Goal: Task Accomplishment & Management: Manage account settings

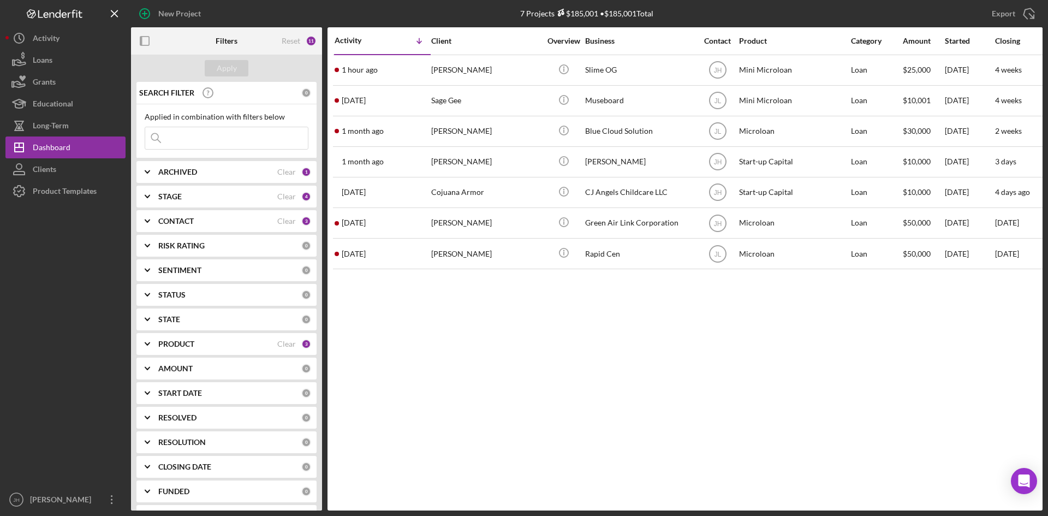
click at [214, 347] on div "PRODUCT" at bounding box center [217, 343] width 119 height 9
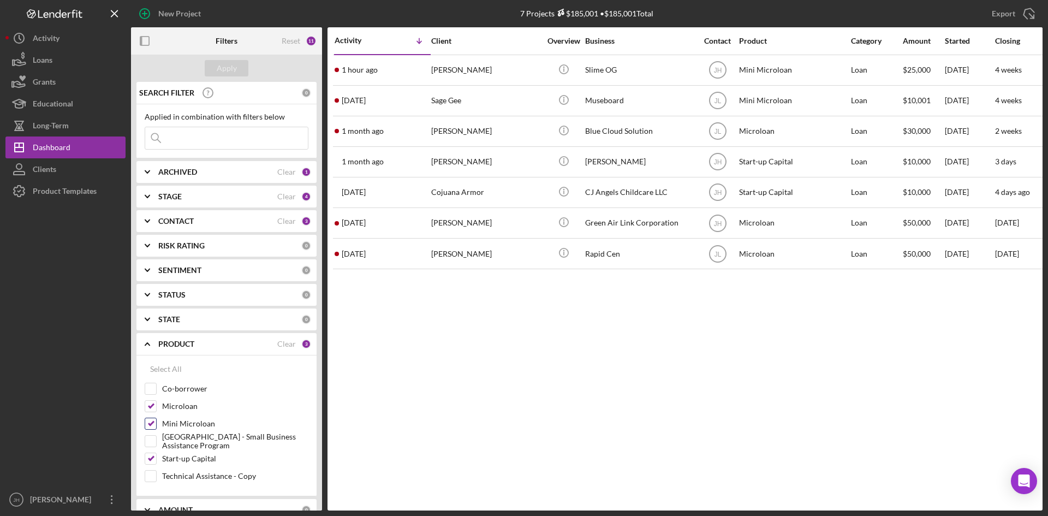
drag, startPoint x: 177, startPoint y: 409, endPoint x: 177, endPoint y: 417, distance: 8.7
click at [177, 411] on label "Microloan" at bounding box center [235, 406] width 146 height 11
click at [156, 411] on input "Microloan" at bounding box center [150, 406] width 11 height 11
checkbox input "false"
click at [177, 428] on label "Mini Microloan" at bounding box center [235, 423] width 146 height 11
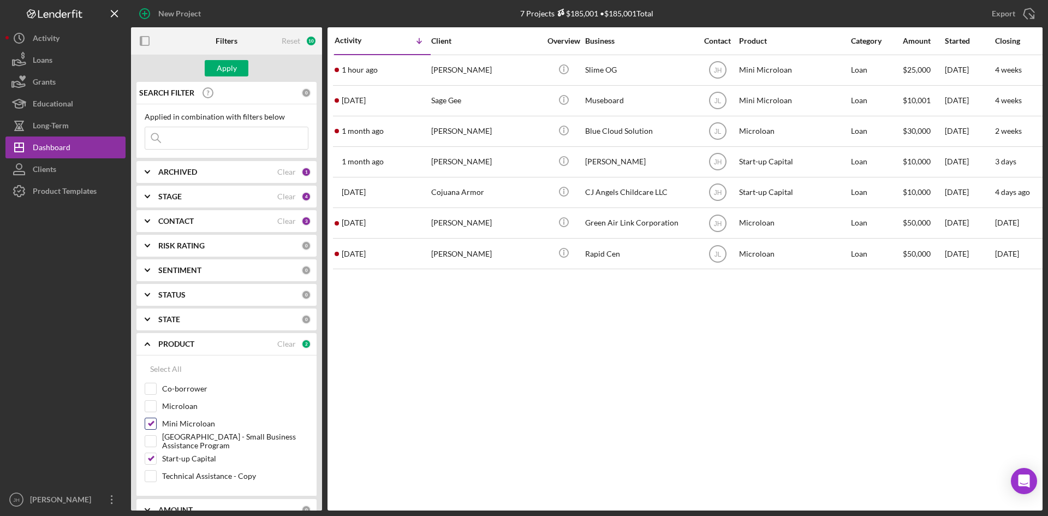
click at [156, 428] on input "Mini Microloan" at bounding box center [150, 423] width 11 height 11
checkbox input "false"
drag, startPoint x: 181, startPoint y: 462, endPoint x: 184, endPoint y: 451, distance: 11.0
click at [180, 462] on label "Start-up Capital" at bounding box center [235, 458] width 146 height 11
click at [188, 441] on label "[GEOGRAPHIC_DATA] - Small Business Assistance Program" at bounding box center [235, 440] width 146 height 11
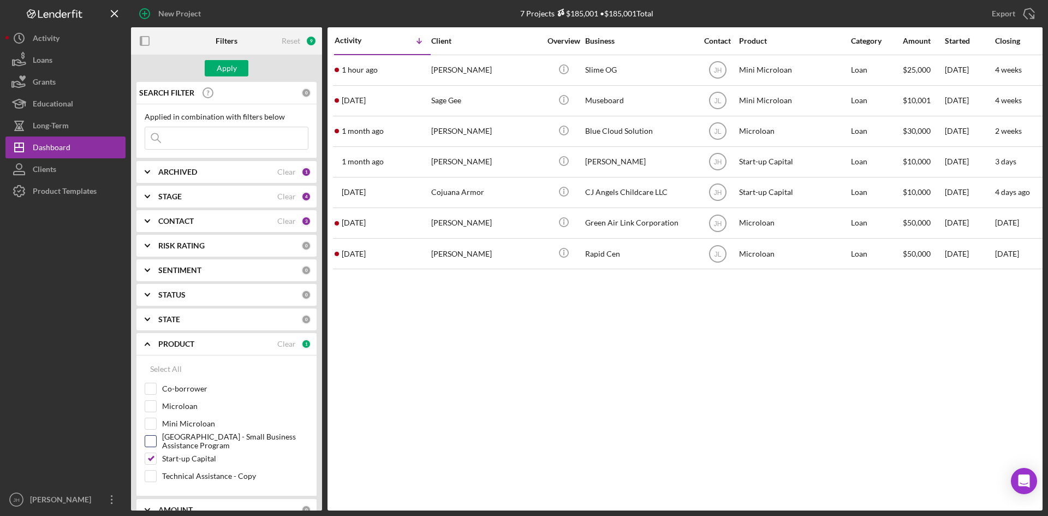
click at [156, 441] on input "[GEOGRAPHIC_DATA] - Small Business Assistance Program" at bounding box center [150, 440] width 11 height 11
checkbox input "true"
click at [180, 460] on label "Start-up Capital" at bounding box center [235, 458] width 146 height 11
click at [156, 460] on input "Start-up Capital" at bounding box center [150, 458] width 11 height 11
checkbox input "false"
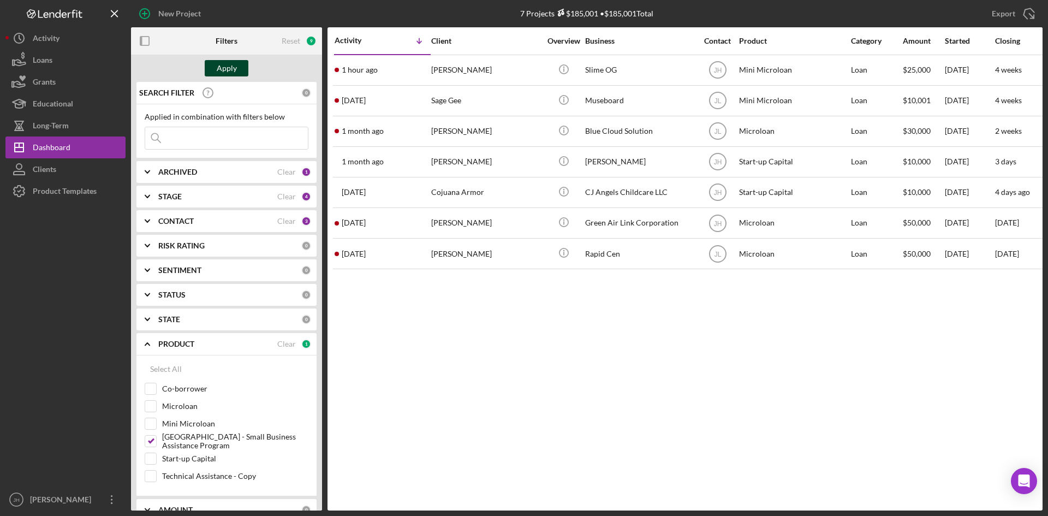
click at [216, 69] on button "Apply" at bounding box center [227, 68] width 44 height 16
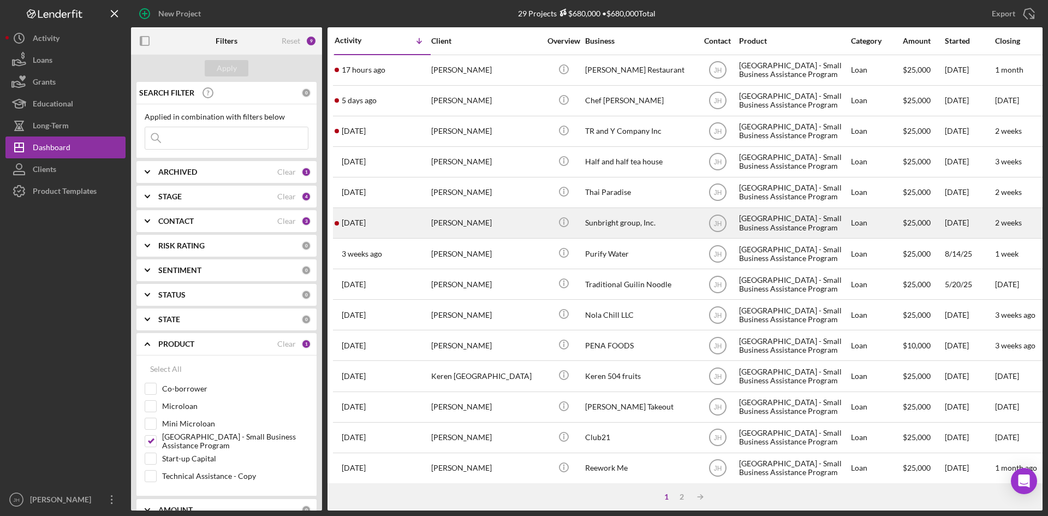
click at [546, 224] on div "Icon/Info" at bounding box center [563, 222] width 41 height 29
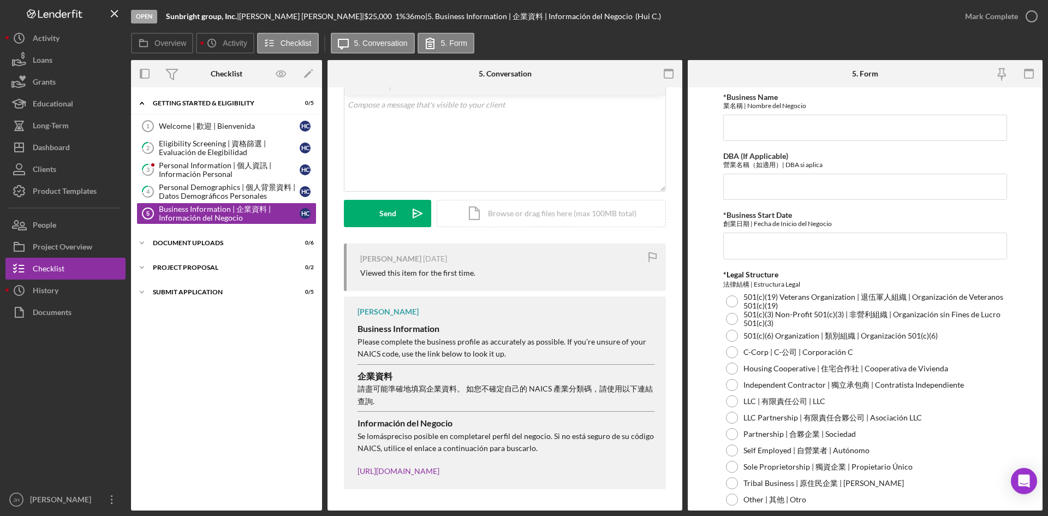
scroll to position [58, 0]
click at [69, 230] on button "People" at bounding box center [65, 225] width 120 height 22
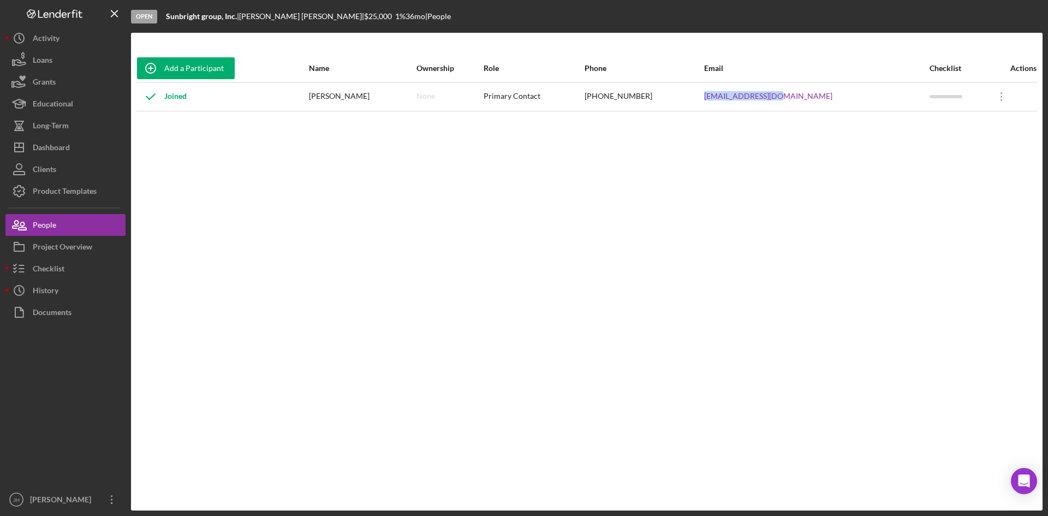
drag, startPoint x: 824, startPoint y: 97, endPoint x: 735, endPoint y: 94, distance: 89.0
click at [735, 94] on tr "Joined [PERSON_NAME] None Primary Contact [PHONE_NUMBER] [EMAIL_ADDRESS][DOMAIN…" at bounding box center [586, 96] width 900 height 29
copy tr "[EMAIL_ADDRESS][DOMAIN_NAME]"
click at [45, 271] on div "Checklist" at bounding box center [49, 270] width 32 height 25
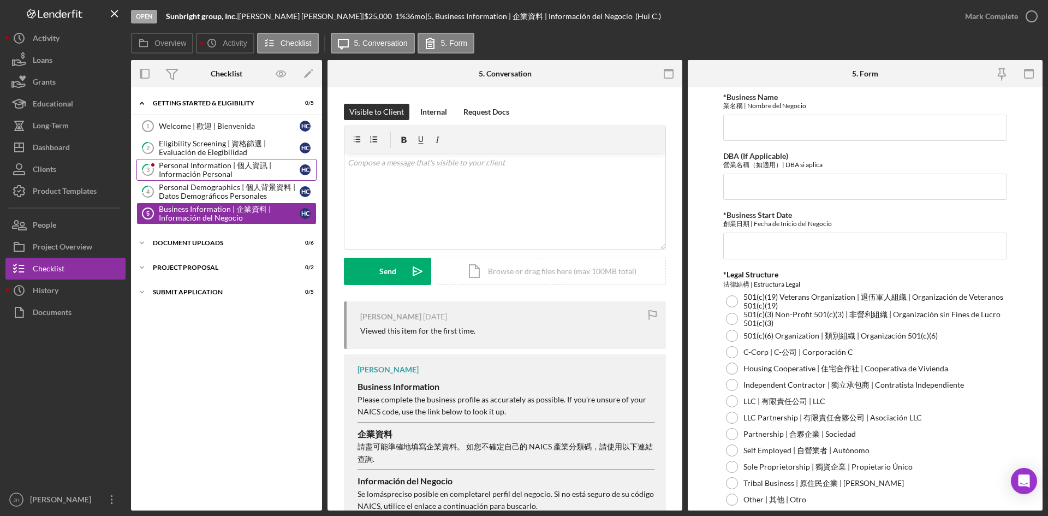
click at [175, 174] on div "Personal Information | 個人資訊 | Información Personal" at bounding box center [229, 169] width 141 height 17
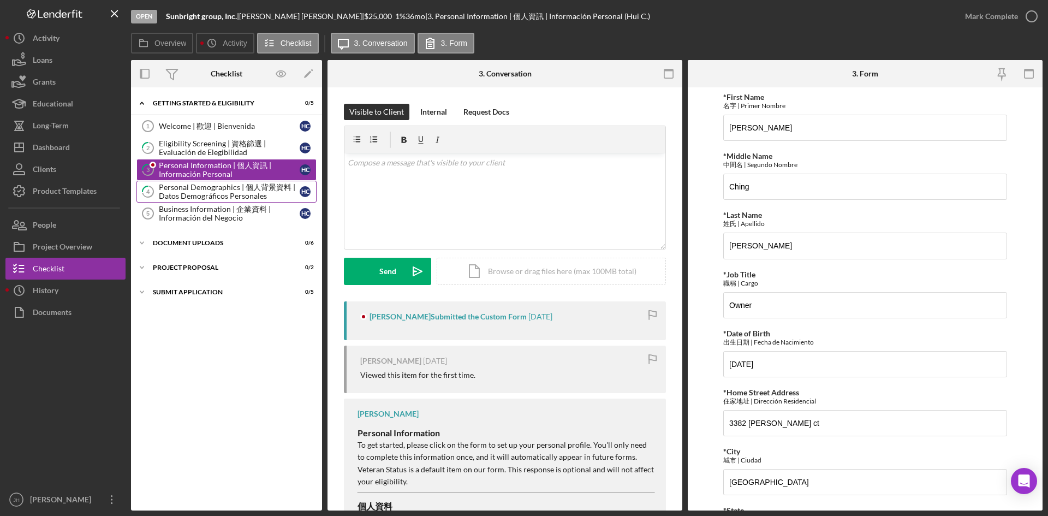
click at [209, 194] on div "Personal Demographics | 個人背景資料 | Datos Demográficos Personales" at bounding box center [229, 191] width 141 height 17
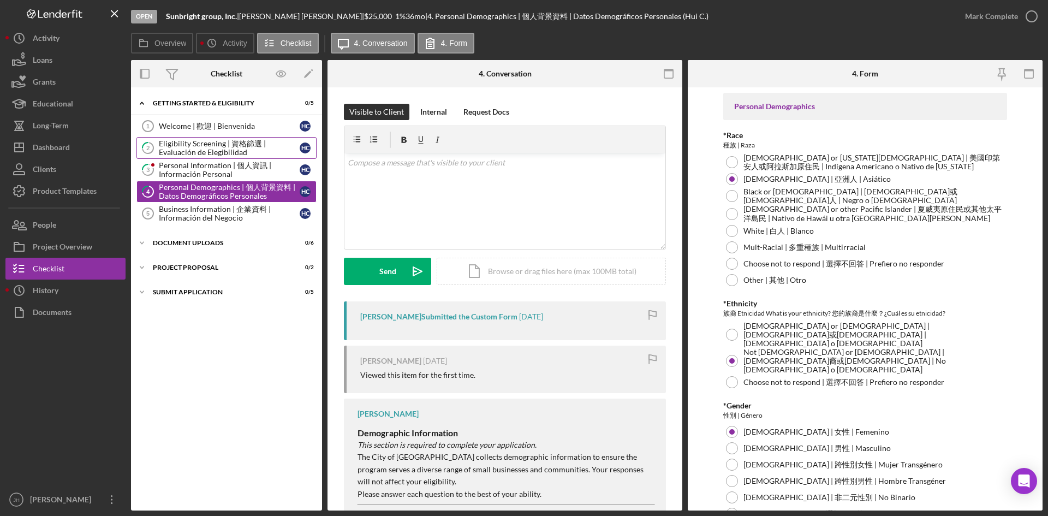
click at [232, 154] on div "Eligibility Screening | 資格篩選 | Evaluación de Elegibilidad" at bounding box center [229, 147] width 141 height 17
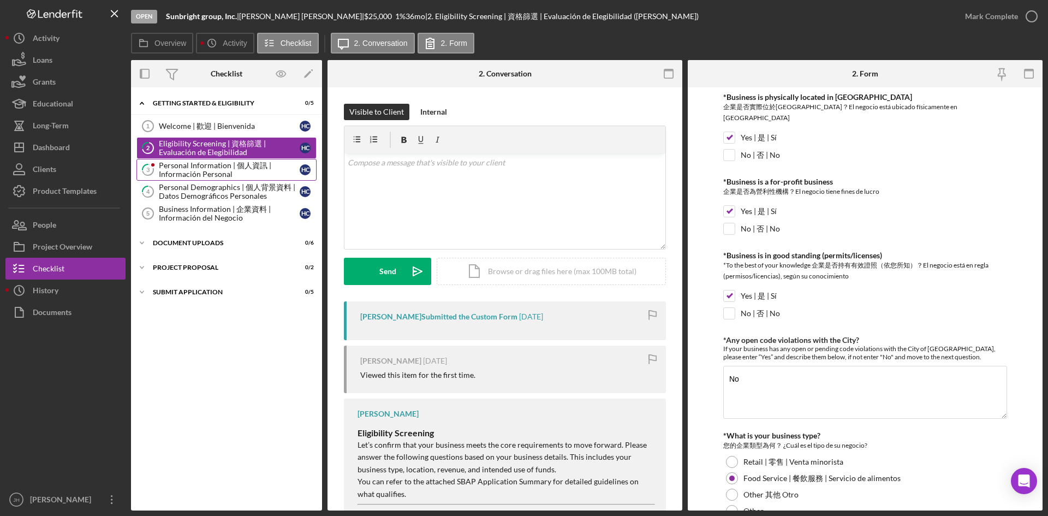
click at [228, 180] on link "3 Personal Information | 個人資訊 | Información Personal H C" at bounding box center [226, 170] width 180 height 22
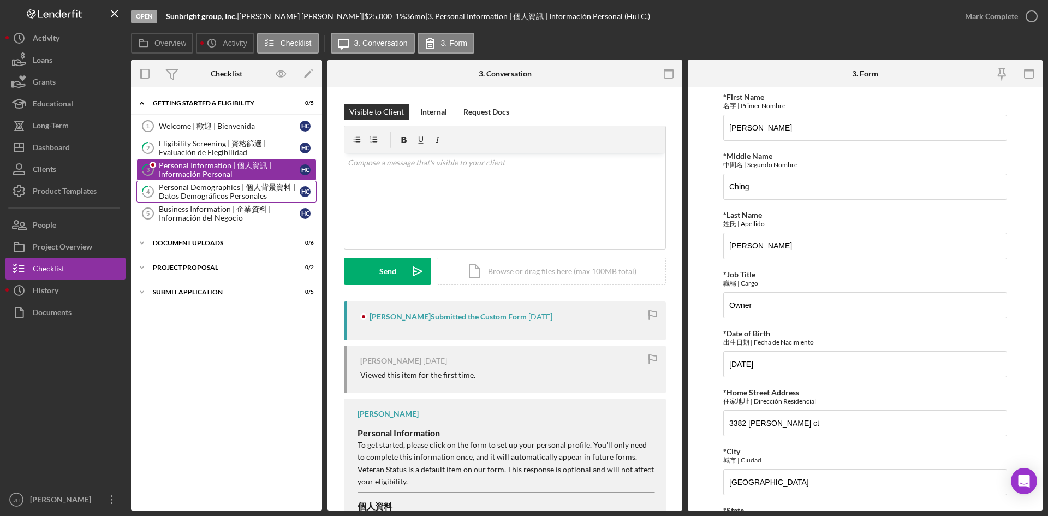
click at [228, 193] on div "Personal Demographics | 個人背景資料 | Datos Demográficos Personales" at bounding box center [229, 191] width 141 height 17
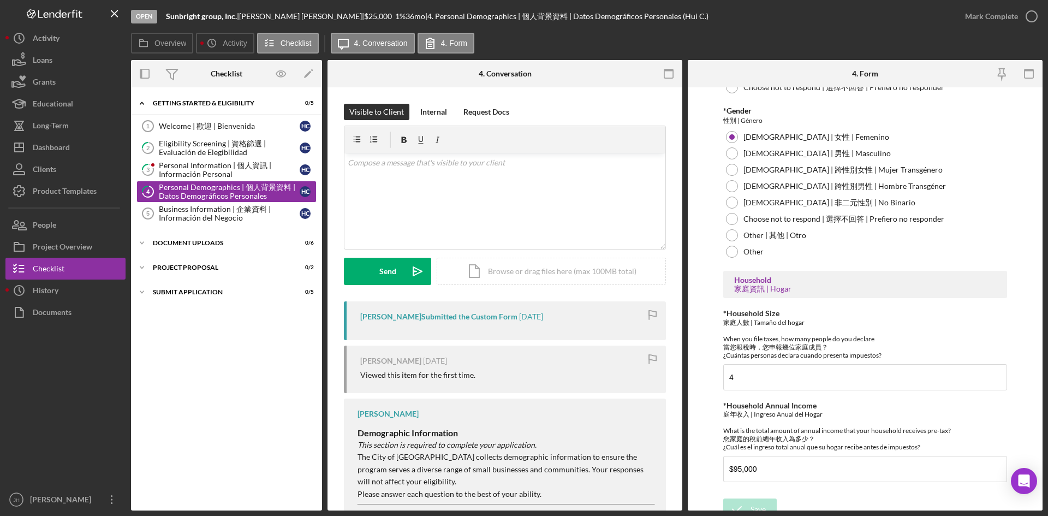
scroll to position [301, 0]
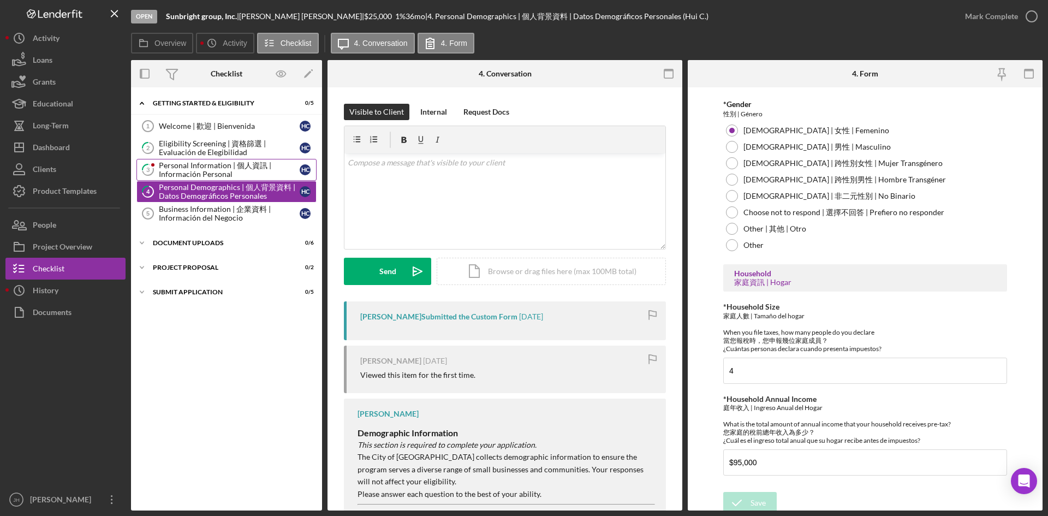
click at [195, 179] on link "3 Personal Information | 個人資訊 | Información Personal H C" at bounding box center [226, 170] width 180 height 22
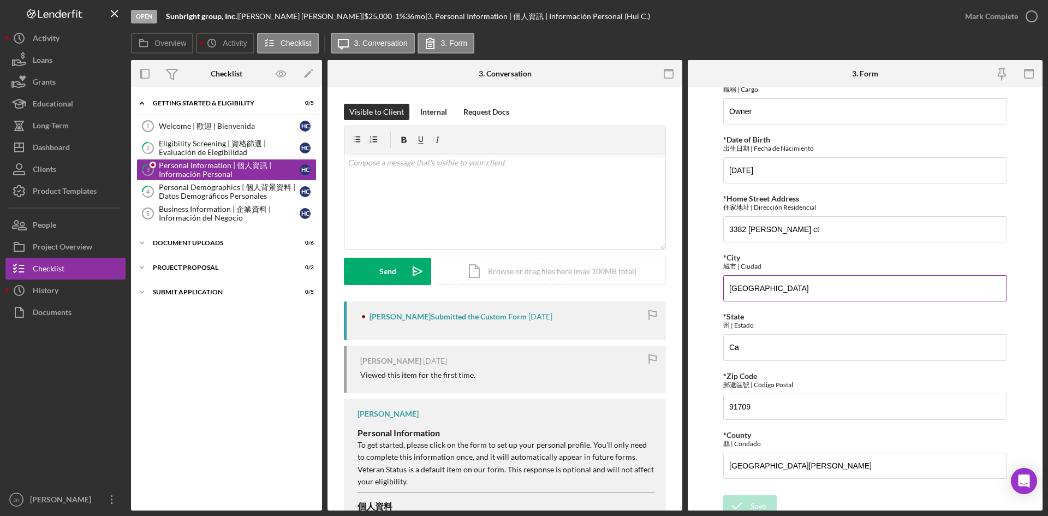
scroll to position [202, 0]
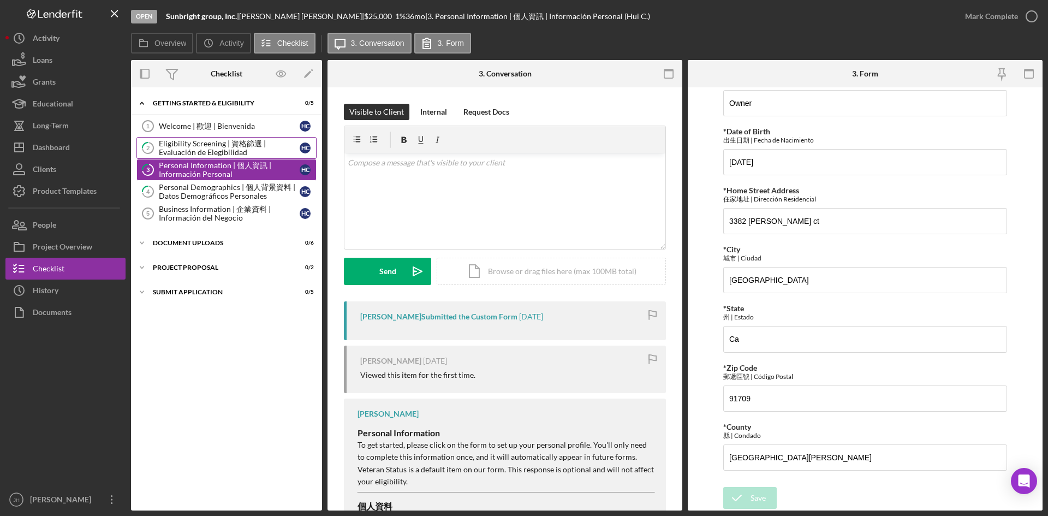
click at [222, 148] on div "Eligibility Screening | 資格篩選 | Evaluación de Elegibilidad" at bounding box center [229, 147] width 141 height 17
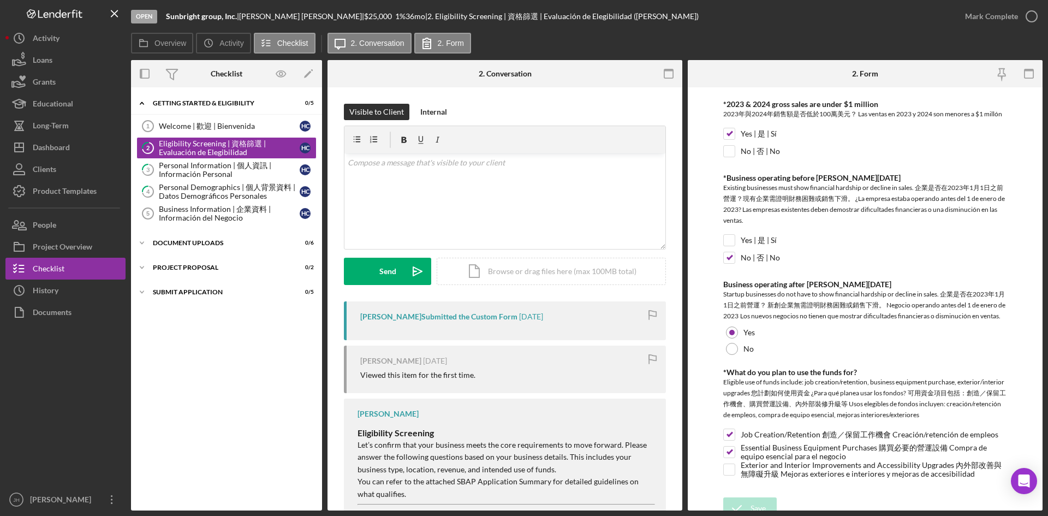
scroll to position [525, 0]
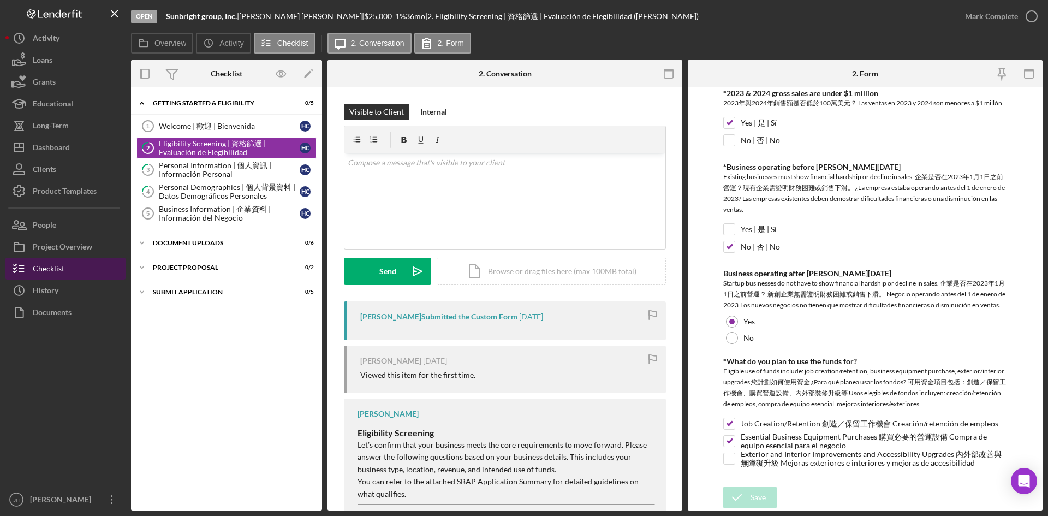
click at [92, 270] on button "Checklist" at bounding box center [65, 269] width 120 height 22
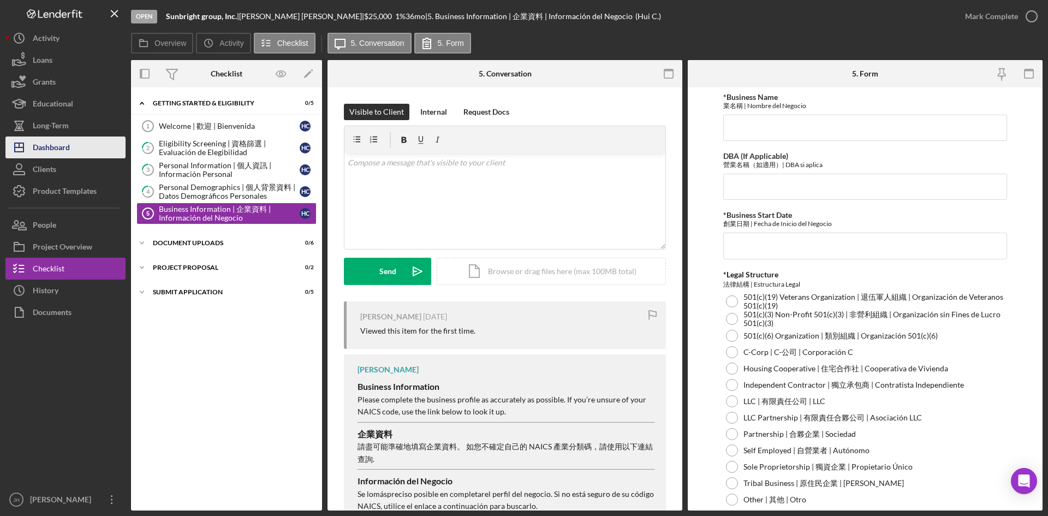
click at [87, 151] on button "Icon/Dashboard Dashboard" at bounding box center [65, 147] width 120 height 22
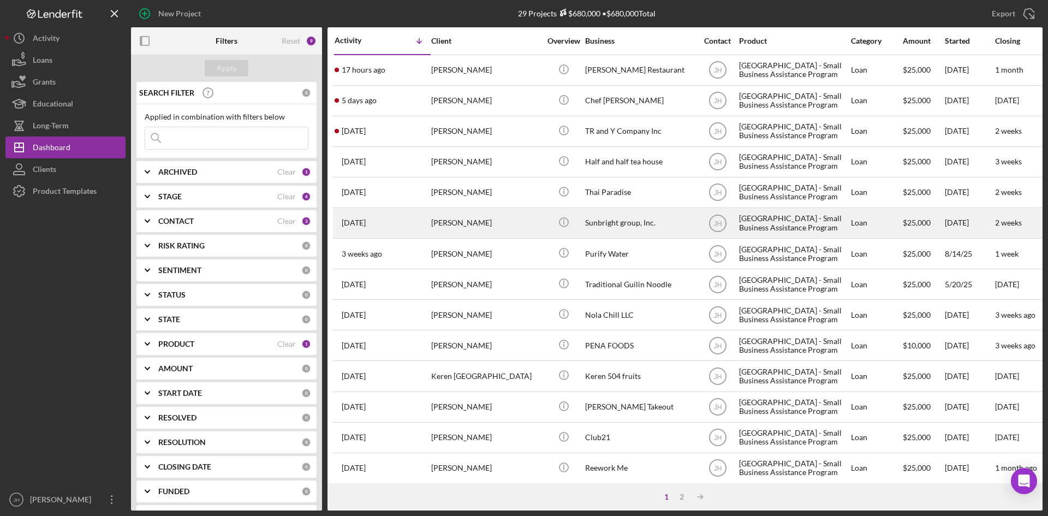
click at [512, 219] on div "[PERSON_NAME]" at bounding box center [485, 222] width 109 height 29
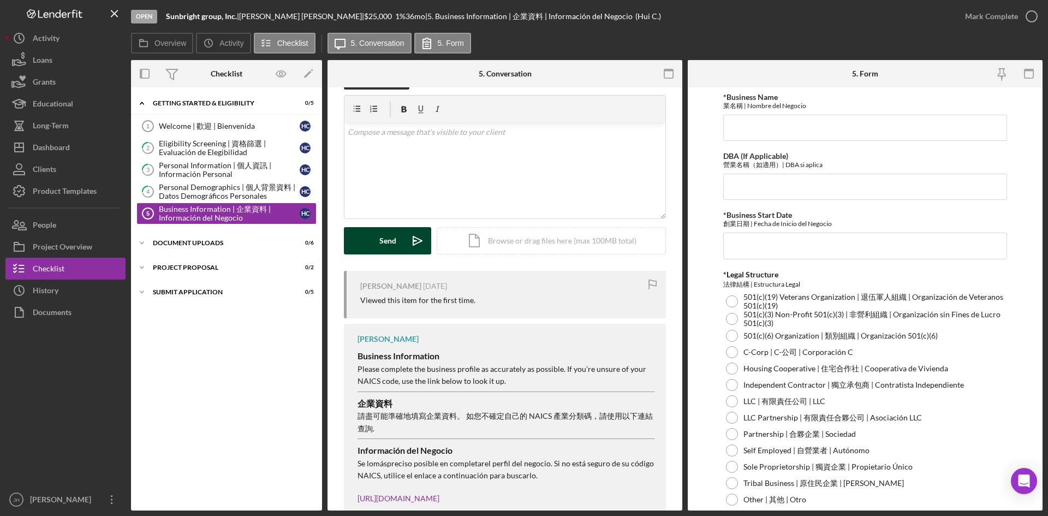
scroll to position [58, 0]
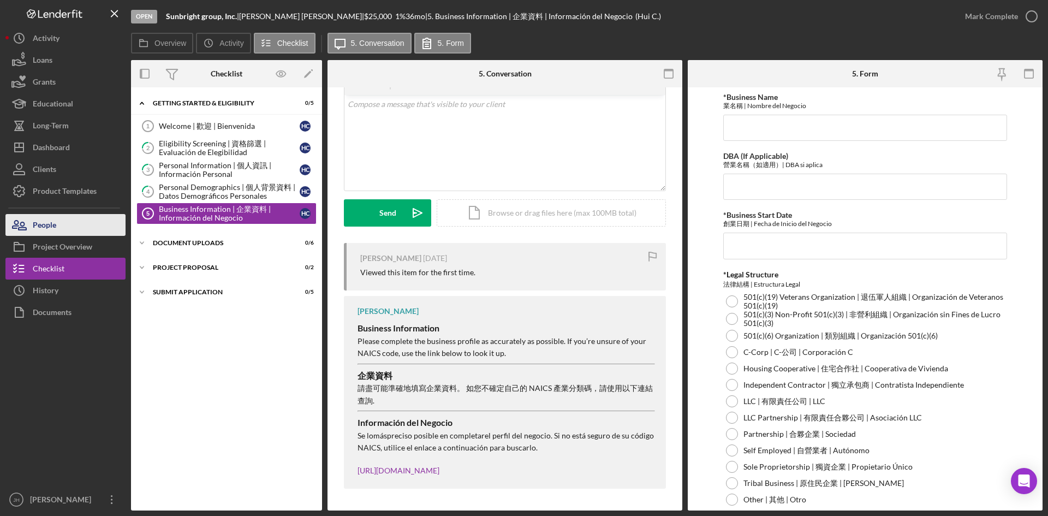
click at [77, 221] on button "People" at bounding box center [65, 225] width 120 height 22
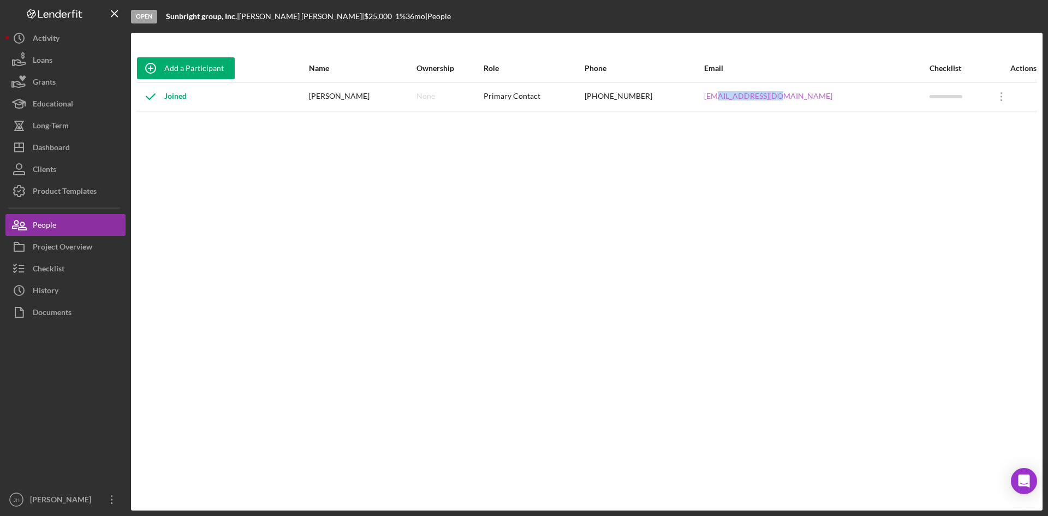
drag, startPoint x: 829, startPoint y: 94, endPoint x: 751, endPoint y: 97, distance: 78.1
click at [751, 97] on div "[EMAIL_ADDRESS][DOMAIN_NAME]" at bounding box center [816, 96] width 224 height 27
click at [74, 142] on button "Icon/Dashboard Dashboard" at bounding box center [65, 147] width 120 height 22
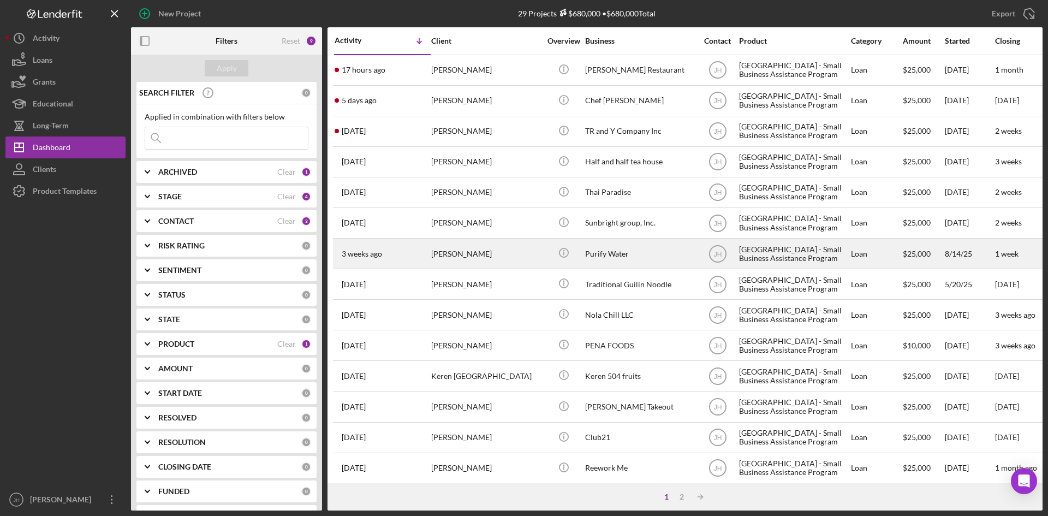
click at [660, 246] on div "Purify Water" at bounding box center [639, 253] width 109 height 29
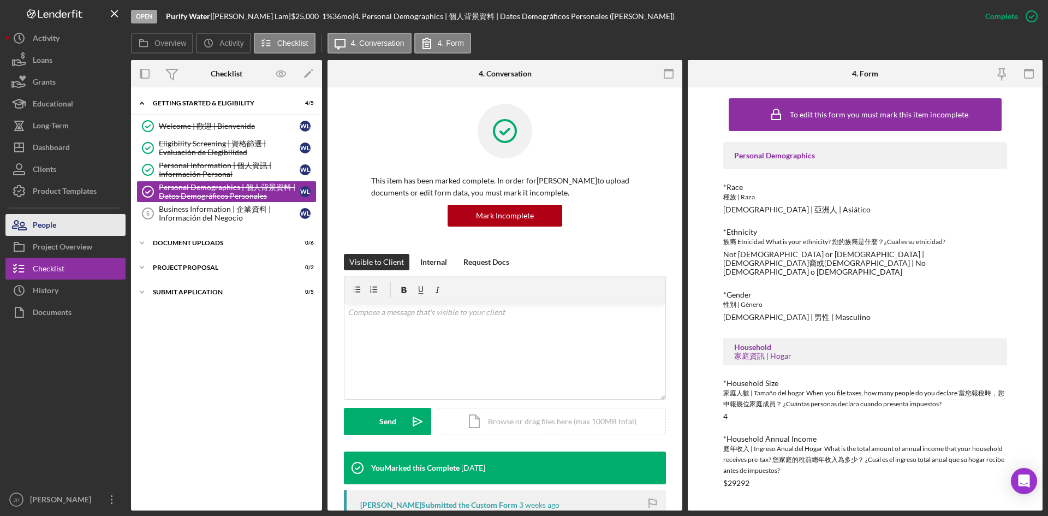
click at [79, 218] on button "People" at bounding box center [65, 225] width 120 height 22
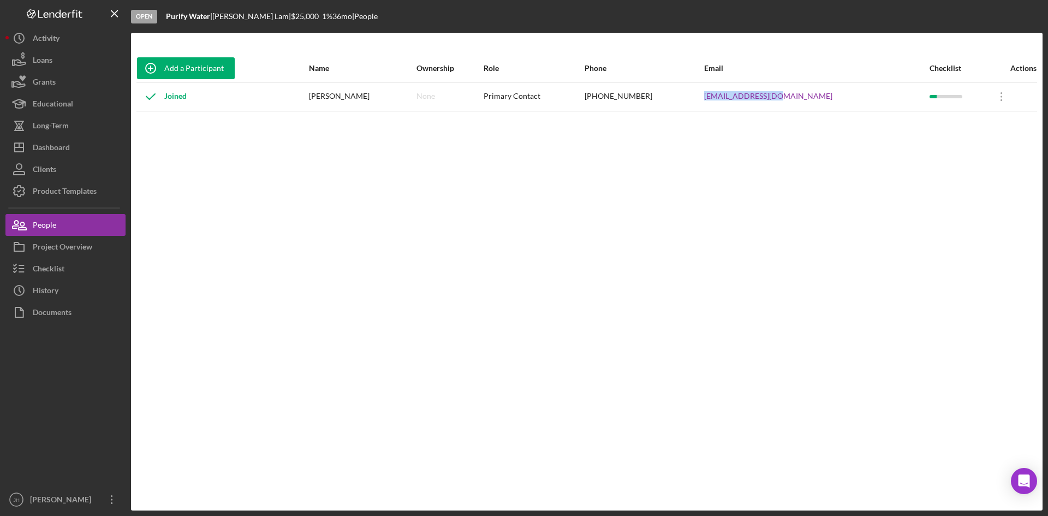
drag, startPoint x: 845, startPoint y: 95, endPoint x: 743, endPoint y: 97, distance: 101.5
click at [743, 97] on td "[EMAIL_ADDRESS][DOMAIN_NAME]" at bounding box center [815, 96] width 225 height 29
copy link "[EMAIL_ADDRESS][DOMAIN_NAME]"
click at [69, 147] on div "Dashboard" at bounding box center [51, 148] width 37 height 25
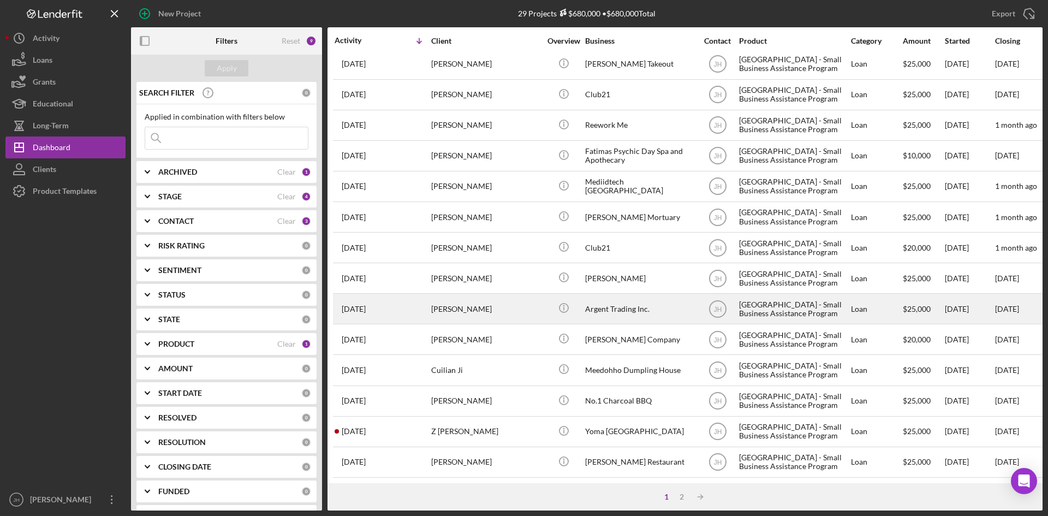
scroll to position [351, 0]
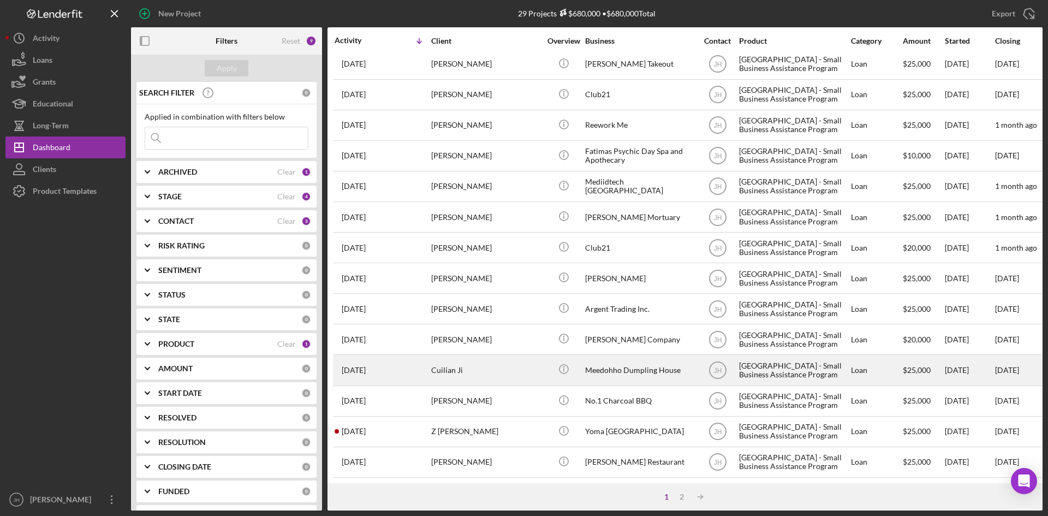
click at [613, 365] on div "Meedohho Dumpling House" at bounding box center [639, 369] width 109 height 29
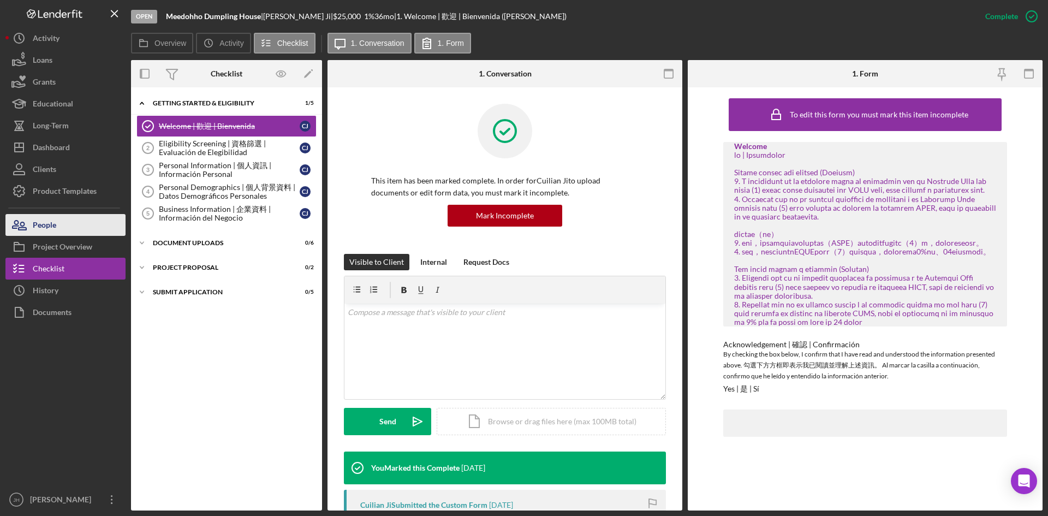
click at [73, 222] on button "People" at bounding box center [65, 225] width 120 height 22
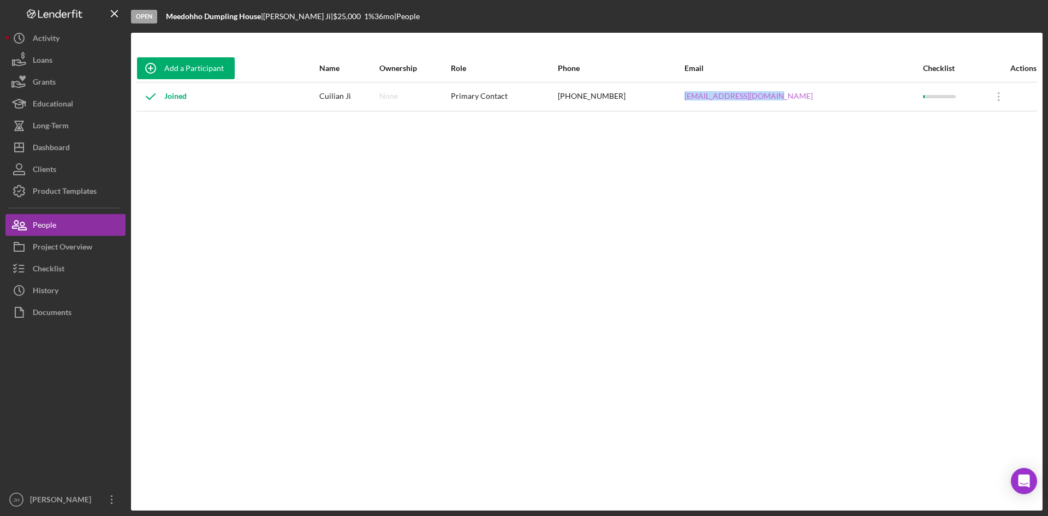
drag, startPoint x: 834, startPoint y: 90, endPoint x: 726, endPoint y: 93, distance: 108.6
click at [726, 93] on div "[EMAIL_ADDRESS][DOMAIN_NAME]" at bounding box center [802, 96] width 237 height 27
copy link "[EMAIL_ADDRESS][DOMAIN_NAME]"
click at [68, 243] on div "Project Overview" at bounding box center [62, 248] width 59 height 25
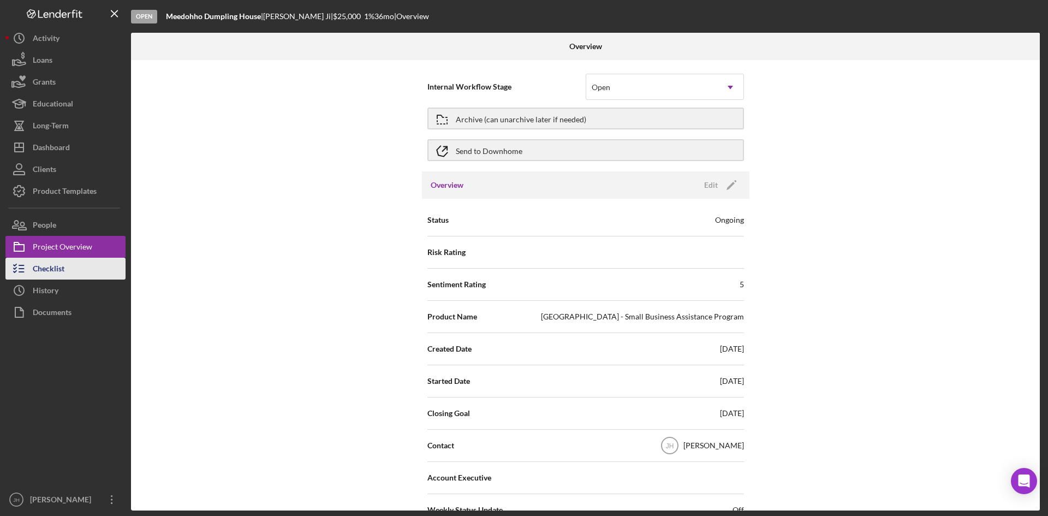
click at [67, 276] on button "Checklist" at bounding box center [65, 269] width 120 height 22
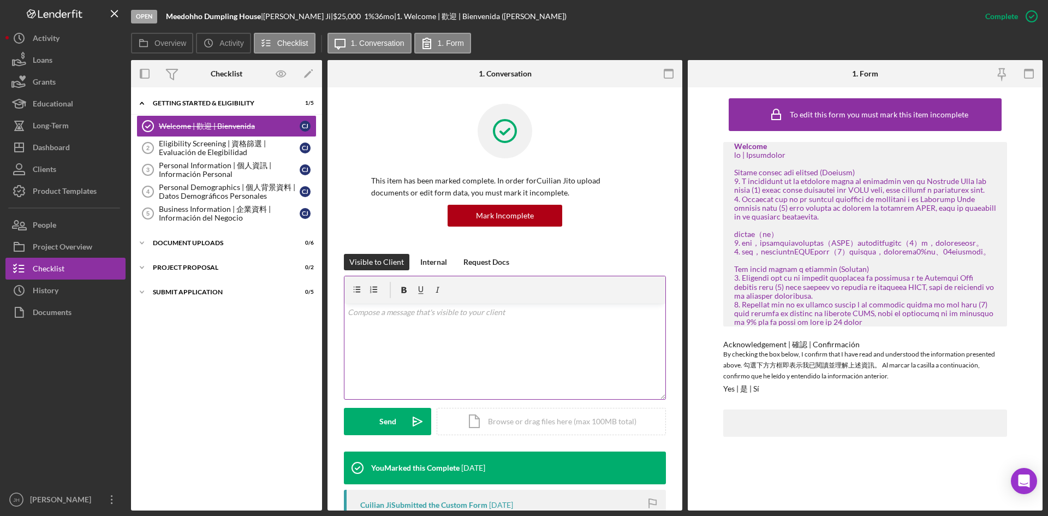
click at [429, 327] on div "v Color teal Color pink Remove color Add row above Add row below Add column bef…" at bounding box center [504, 350] width 321 height 95
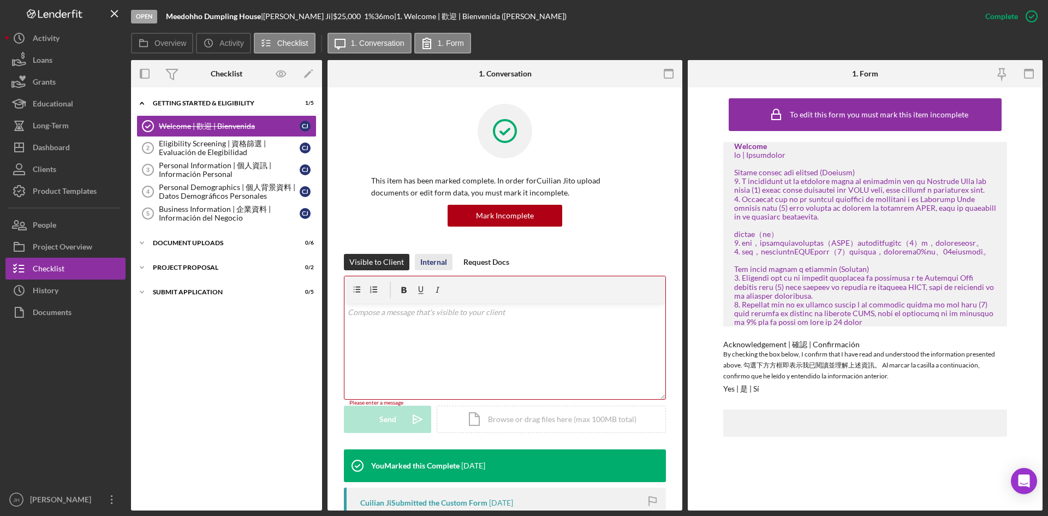
click at [432, 256] on div "Internal" at bounding box center [433, 262] width 27 height 16
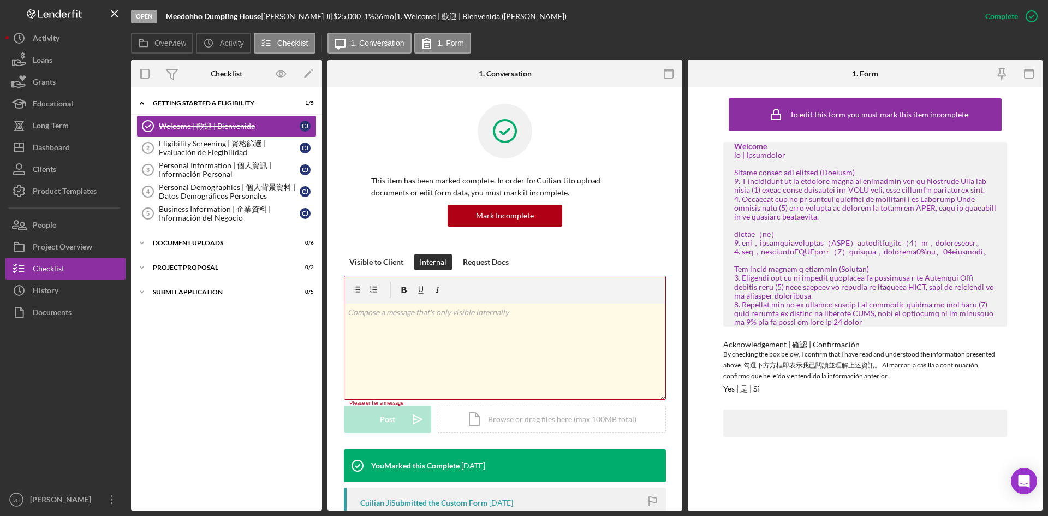
click at [437, 347] on div "v Color teal Color pink Remove color Add row above Add row below Add column bef…" at bounding box center [504, 350] width 321 height 95
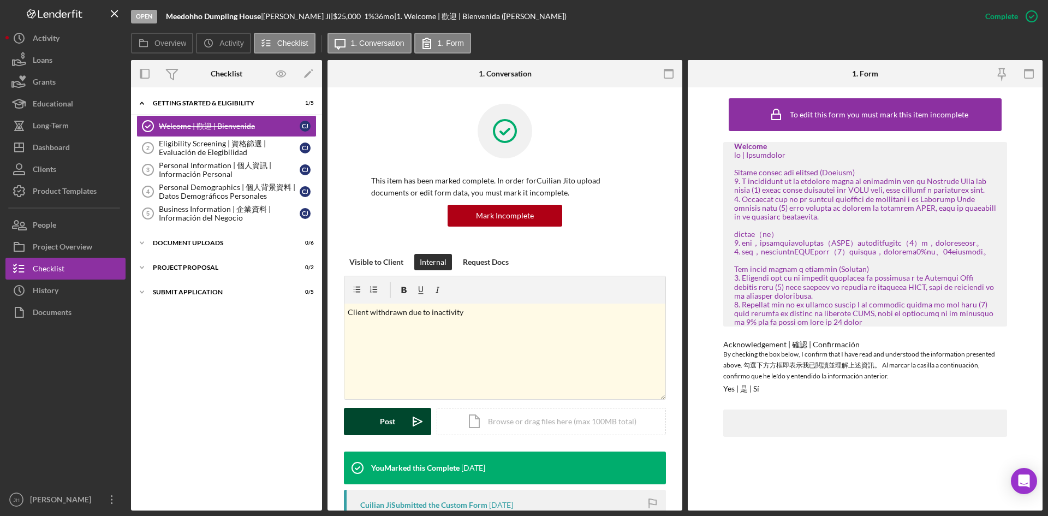
click at [391, 428] on div "Post" at bounding box center [387, 421] width 15 height 27
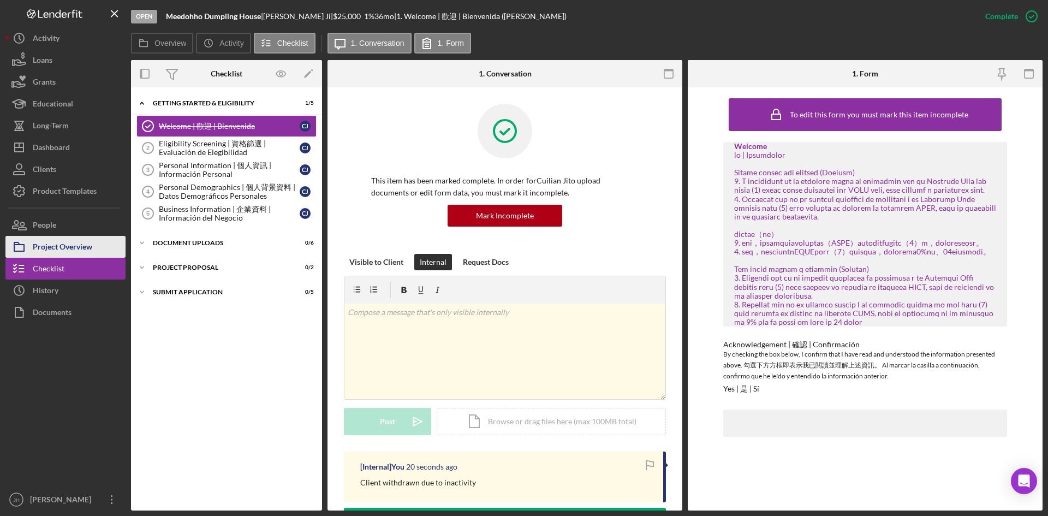
click at [68, 243] on div "Project Overview" at bounding box center [62, 248] width 59 height 25
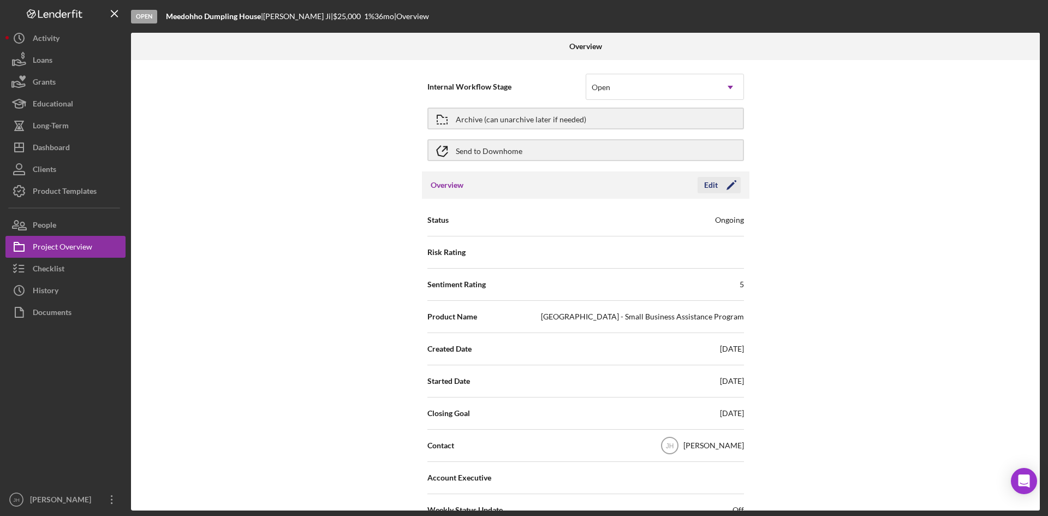
click at [718, 177] on icon "Icon/Edit" at bounding box center [731, 184] width 27 height 27
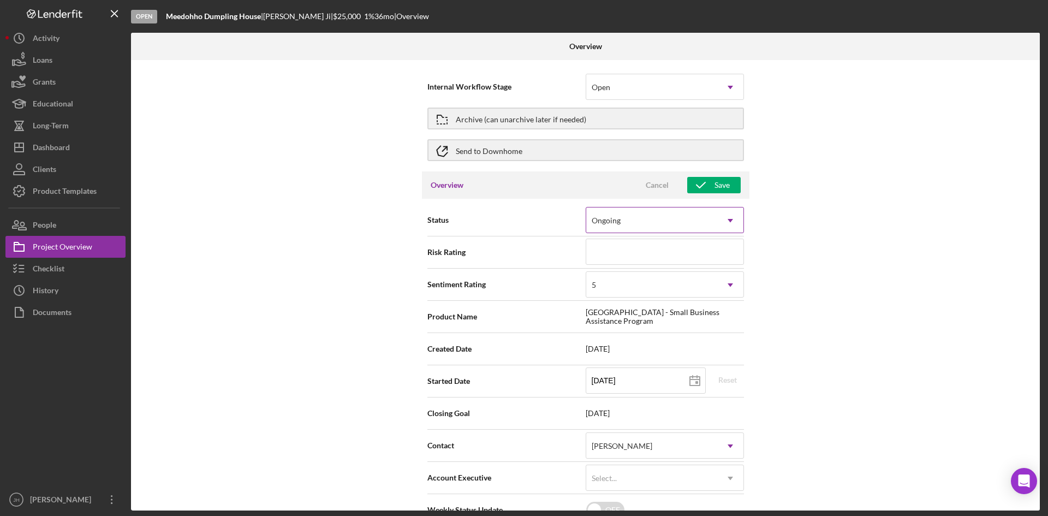
click at [680, 217] on div "Ongoing" at bounding box center [651, 220] width 131 height 25
click at [798, 270] on div "Internal Workflow Stage Open Icon/Dropdown Arrow Archive (can unarchive later i…" at bounding box center [585, 285] width 909 height 450
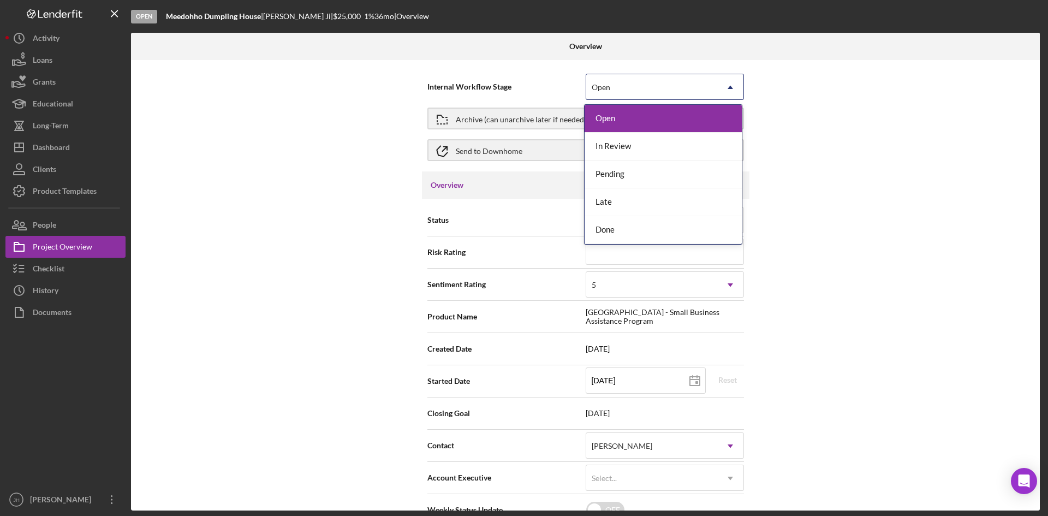
click at [604, 84] on div "Open" at bounding box center [601, 87] width 19 height 9
click at [635, 232] on div "Done" at bounding box center [662, 230] width 157 height 28
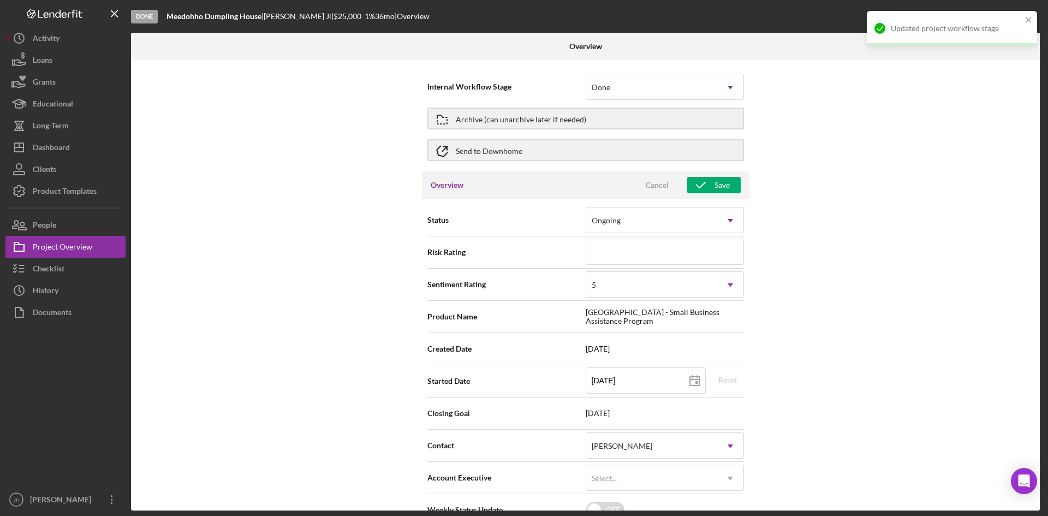
click at [353, 177] on div "Internal Workflow Stage option Done, selected. Done Icon/Dropdown Arrow Archive…" at bounding box center [585, 285] width 909 height 450
click at [635, 232] on div "Ongoing" at bounding box center [651, 220] width 131 height 25
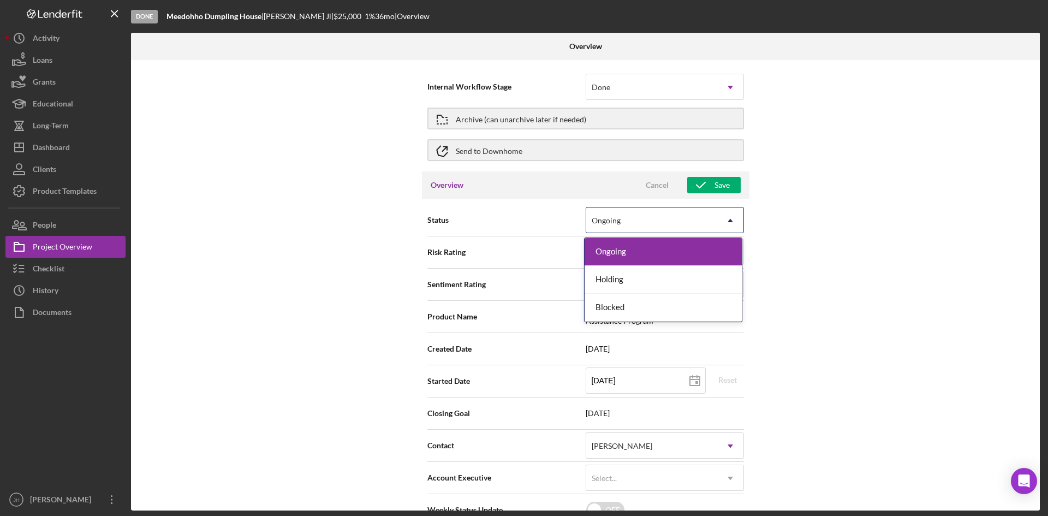
click at [298, 219] on div "Internal Workflow Stage Done Icon/Dropdown Arrow Archive (can unarchive later i…" at bounding box center [585, 285] width 909 height 450
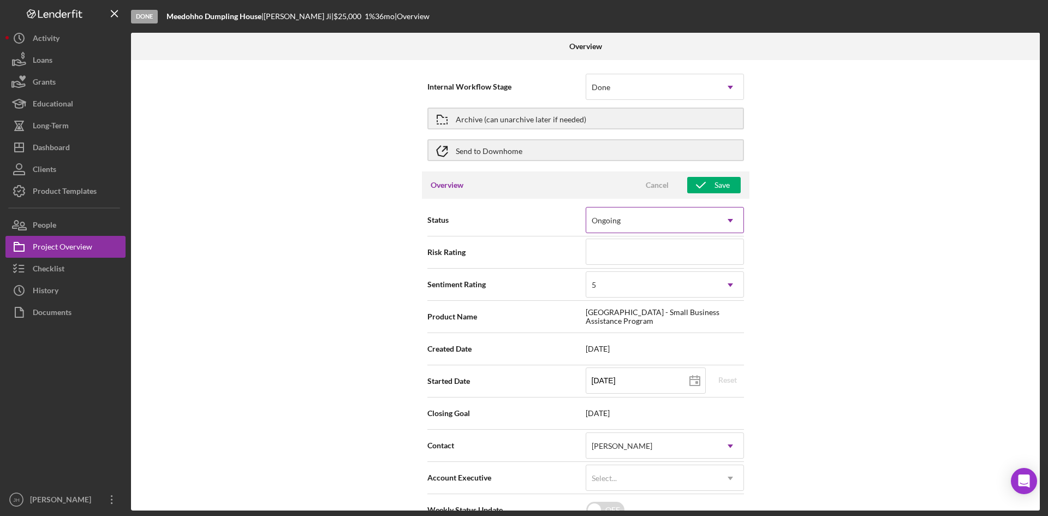
click at [703, 221] on div "Ongoing" at bounding box center [651, 220] width 131 height 25
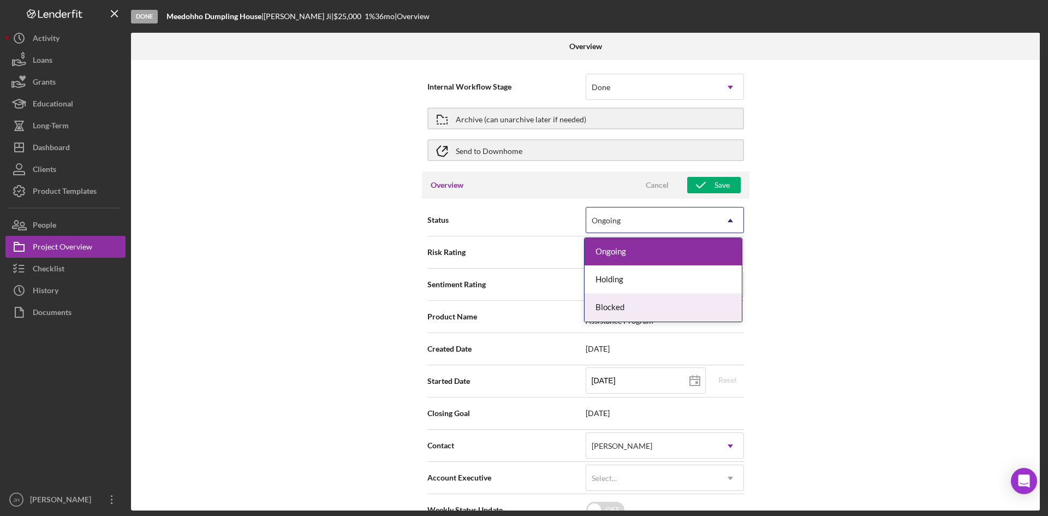
click at [814, 313] on div "Internal Workflow Stage Done Icon/Dropdown Arrow Archive (can unarchive later i…" at bounding box center [585, 285] width 909 height 450
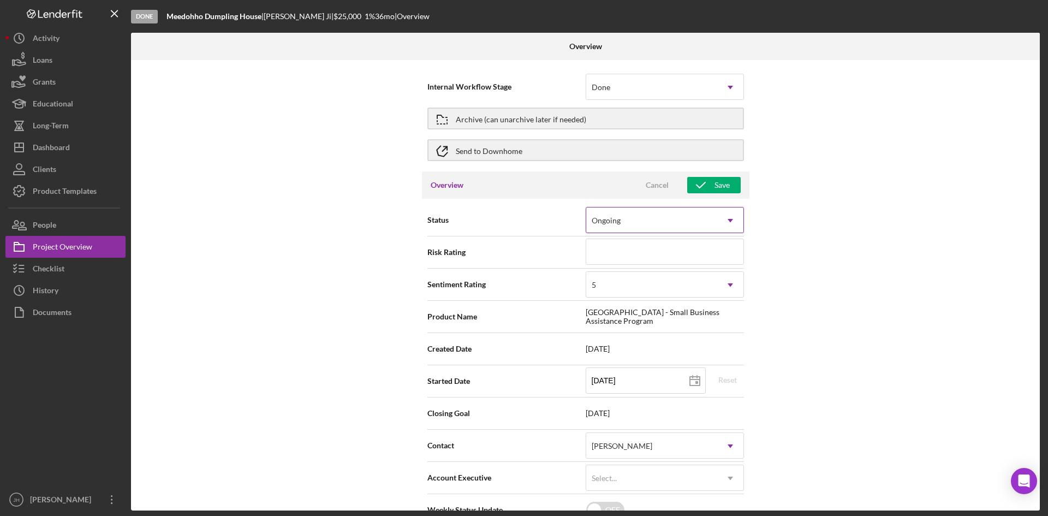
click at [707, 224] on div "Ongoing" at bounding box center [651, 220] width 131 height 25
click at [790, 285] on div "Internal Workflow Stage Done Icon/Dropdown Arrow Archive (can unarchive later i…" at bounding box center [585, 285] width 909 height 450
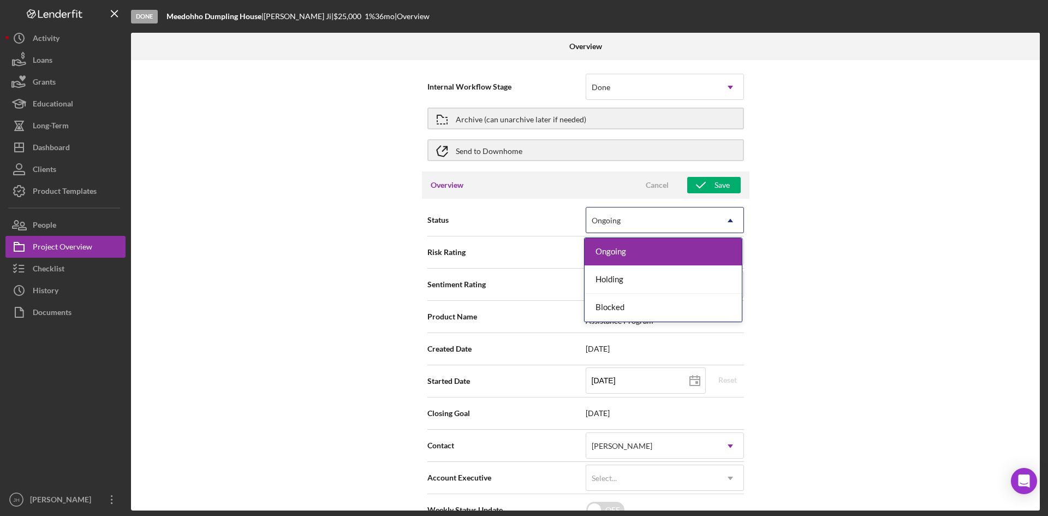
click at [718, 228] on icon "Icon/Dropdown Arrow" at bounding box center [730, 220] width 26 height 26
click at [803, 341] on div "Internal Workflow Stage Done Icon/Dropdown Arrow Archive (can unarchive later i…" at bounding box center [585, 285] width 909 height 450
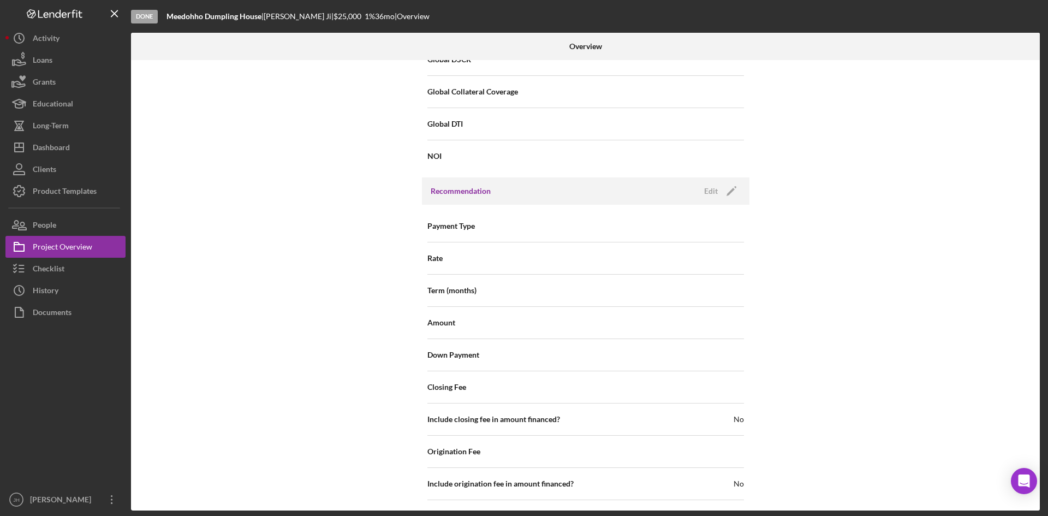
scroll to position [64, 0]
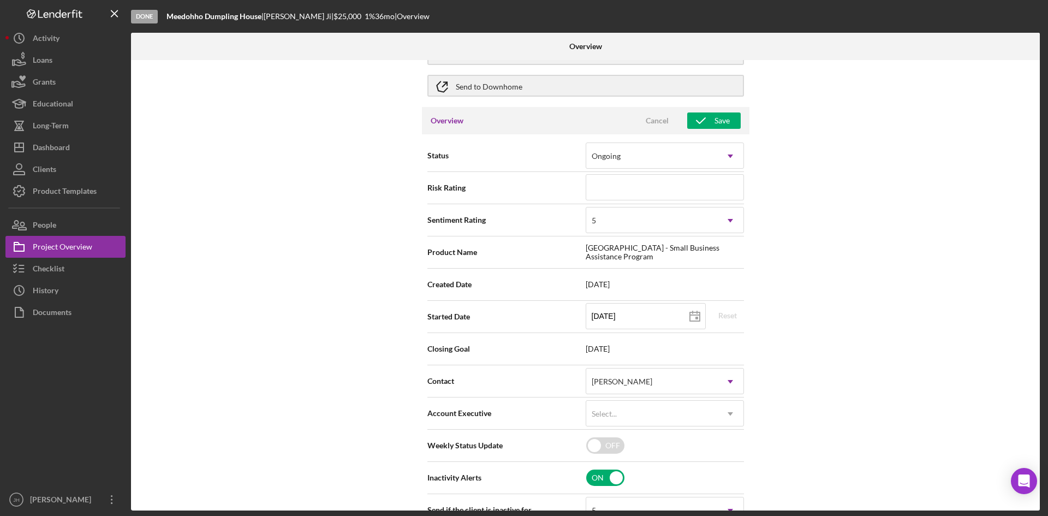
drag, startPoint x: 354, startPoint y: 353, endPoint x: 348, endPoint y: 147, distance: 205.3
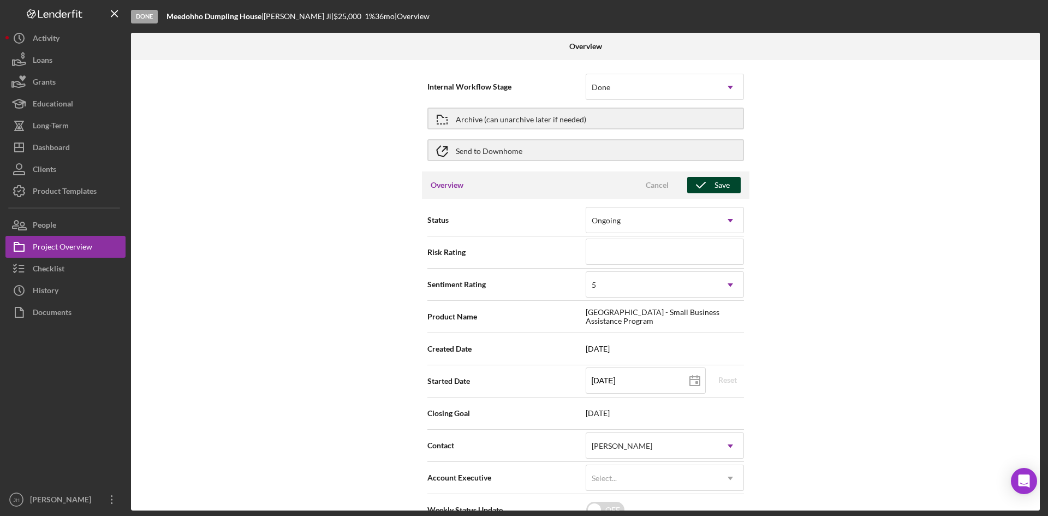
click at [708, 180] on icon "button" at bounding box center [700, 184] width 27 height 27
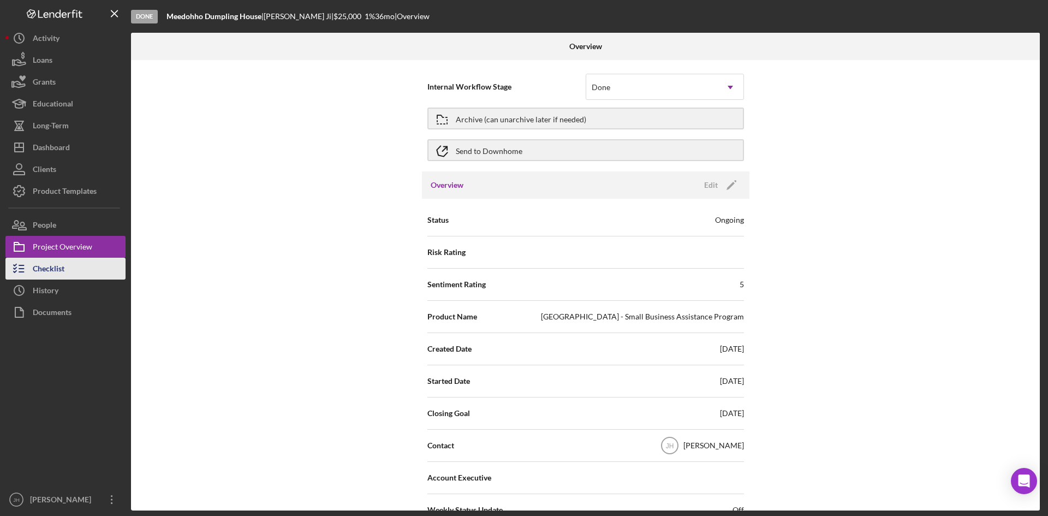
click at [67, 266] on button "Checklist" at bounding box center [65, 269] width 120 height 22
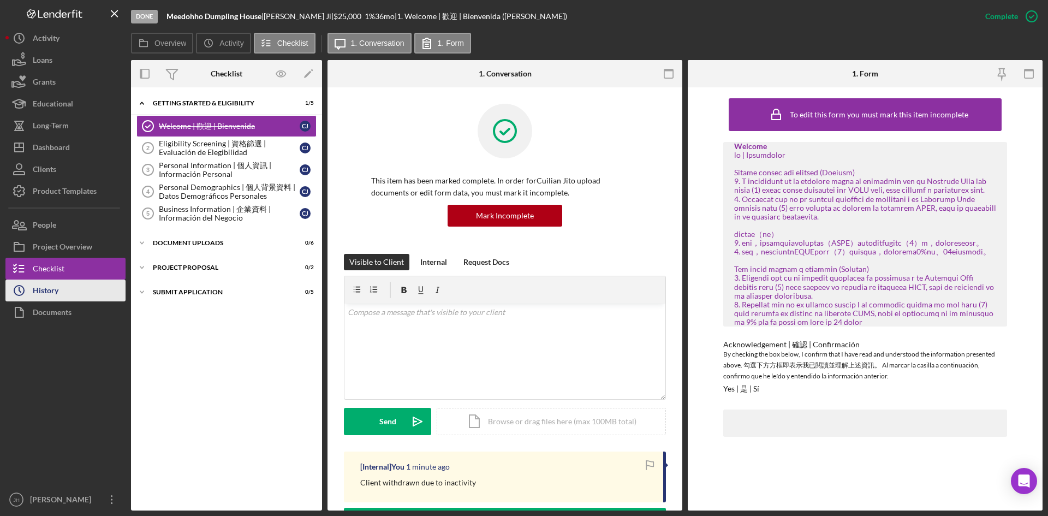
click at [63, 286] on button "Icon/History History" at bounding box center [65, 290] width 120 height 22
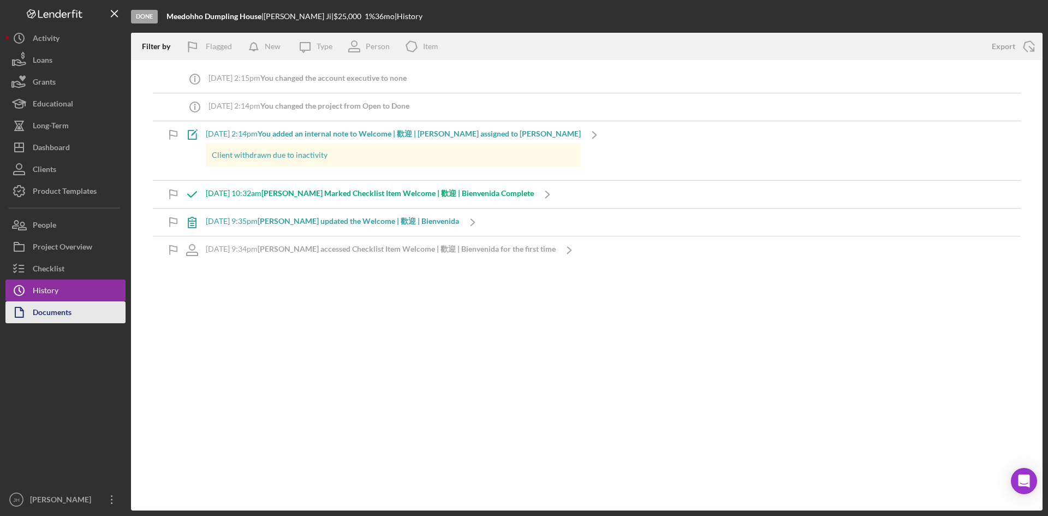
click at [65, 307] on div "Documents" at bounding box center [52, 313] width 39 height 25
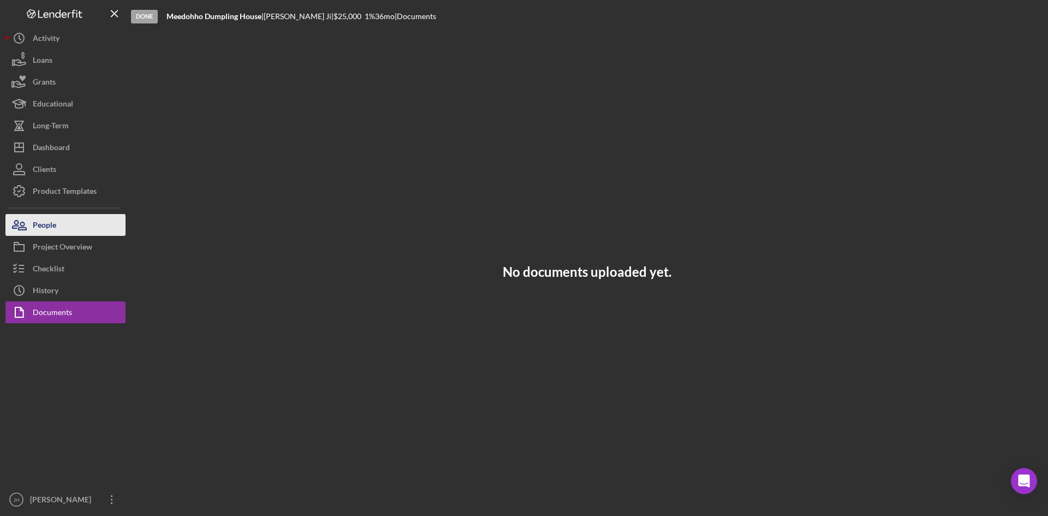
click at [69, 218] on button "People" at bounding box center [65, 225] width 120 height 22
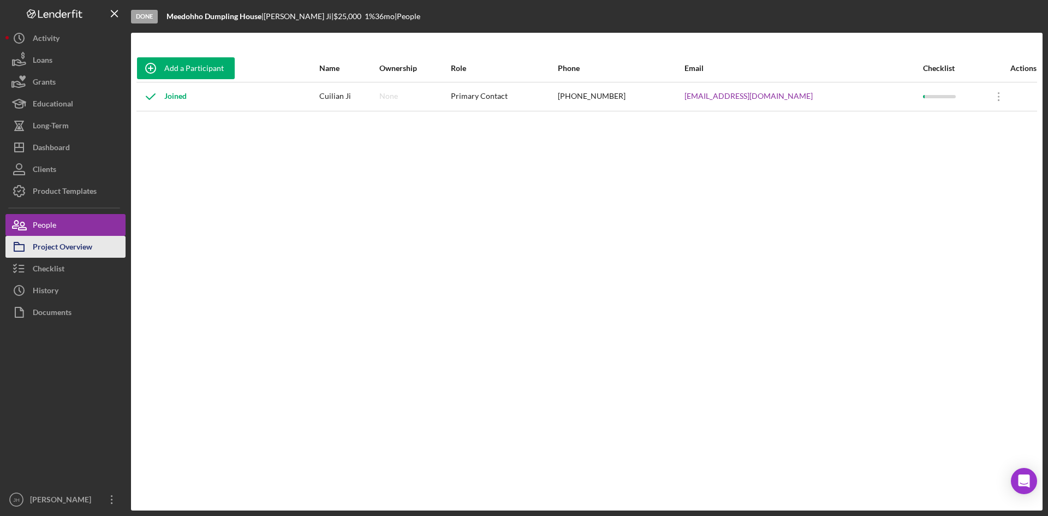
click at [68, 242] on div "Project Overview" at bounding box center [62, 248] width 59 height 25
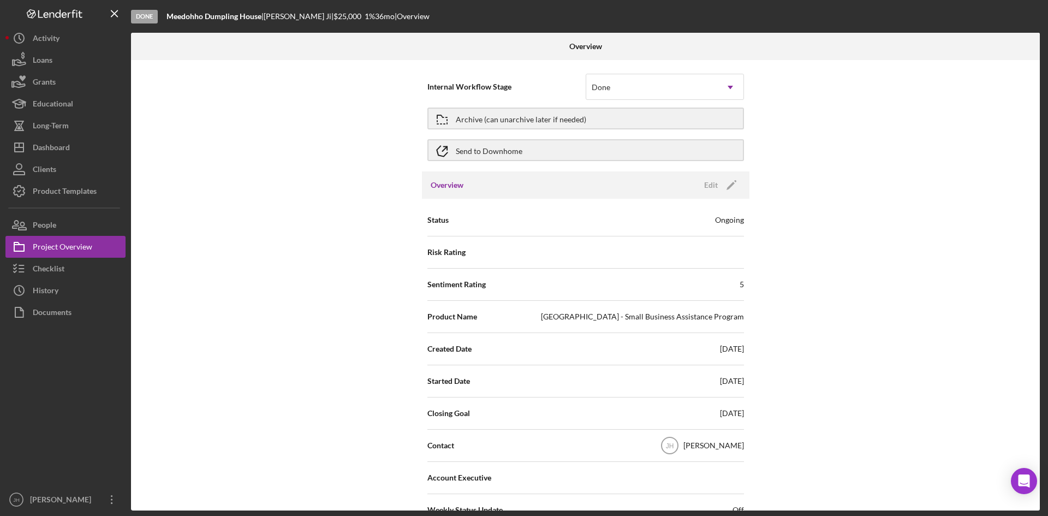
click at [232, 228] on div "Internal Workflow Stage Done Icon/Dropdown Arrow Archive (can unarchive later i…" at bounding box center [585, 285] width 909 height 450
click at [478, 115] on div "Archive (can unarchive later if needed)" at bounding box center [521, 119] width 130 height 20
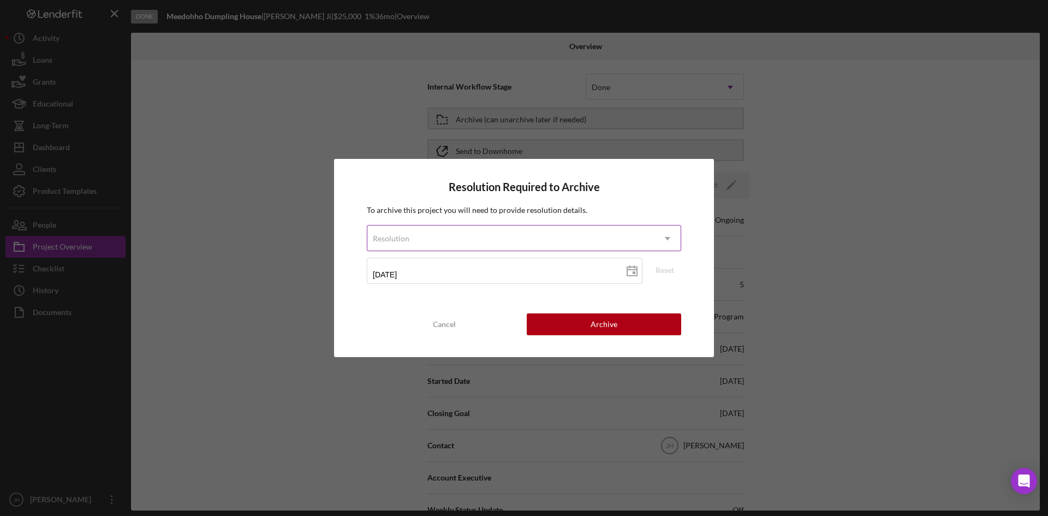
click at [502, 244] on div "Resolution" at bounding box center [510, 238] width 287 height 25
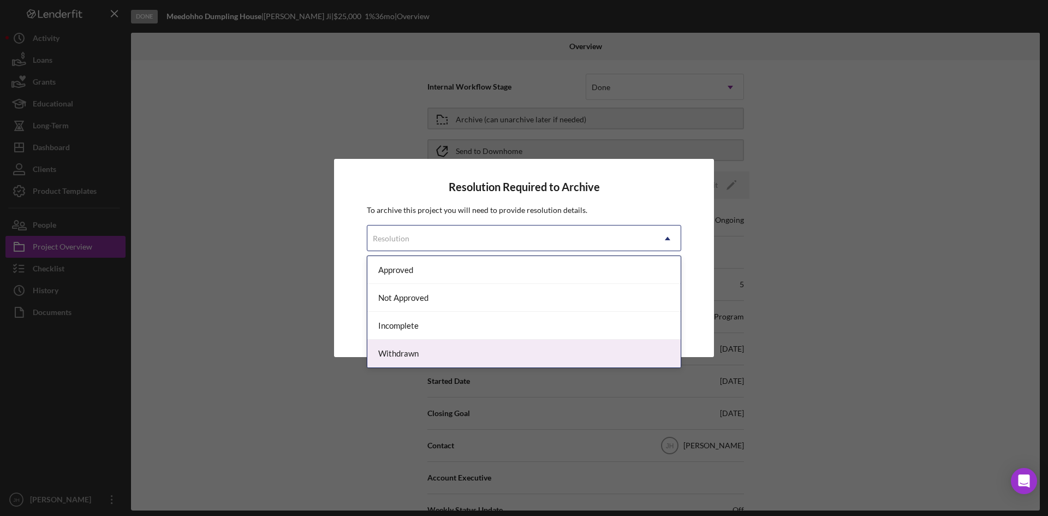
click at [489, 346] on div "Withdrawn" at bounding box center [523, 353] width 313 height 28
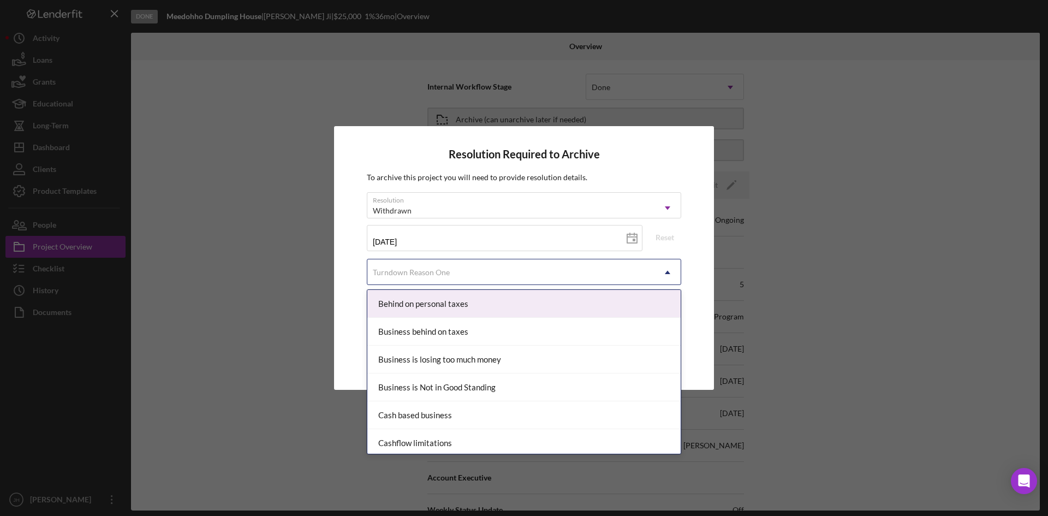
click at [452, 270] on div "Turndown Reason One" at bounding box center [510, 272] width 287 height 25
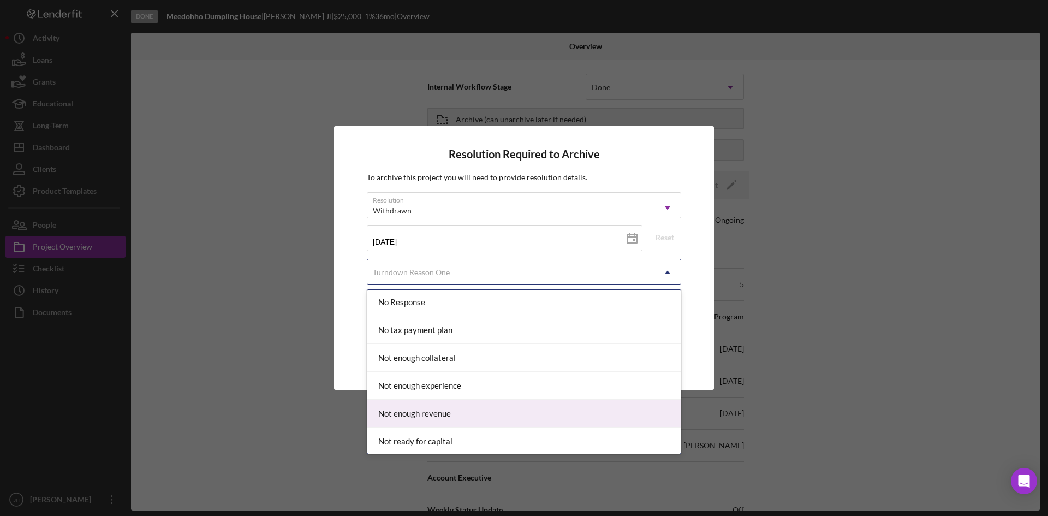
scroll to position [764, 0]
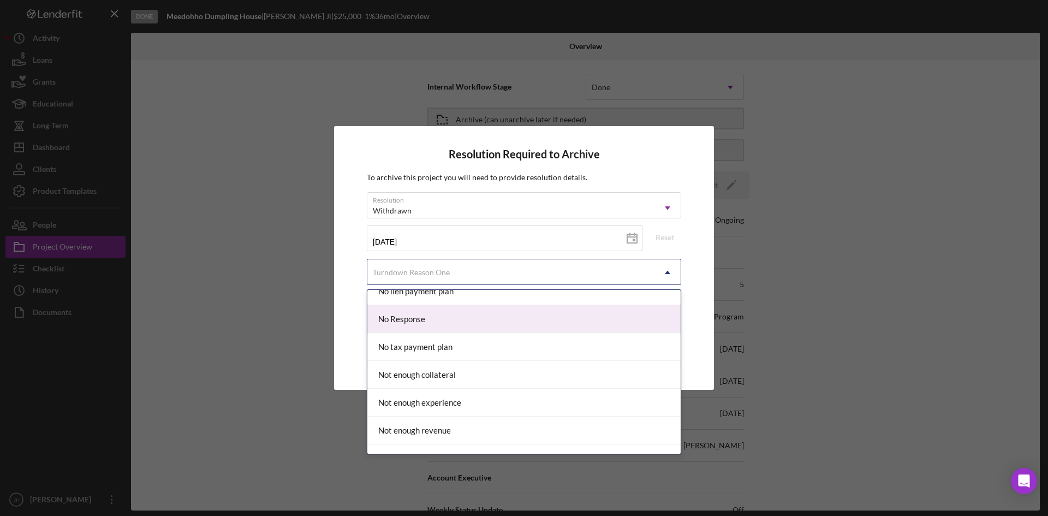
click at [437, 326] on div "No Response" at bounding box center [523, 319] width 313 height 28
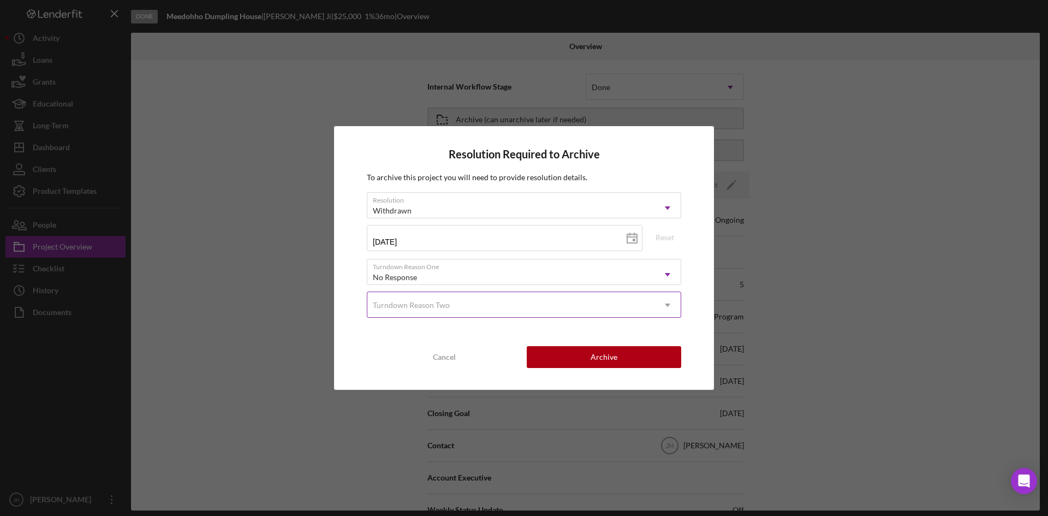
click at [437, 312] on div "Turndown Reason Two" at bounding box center [510, 304] width 287 height 25
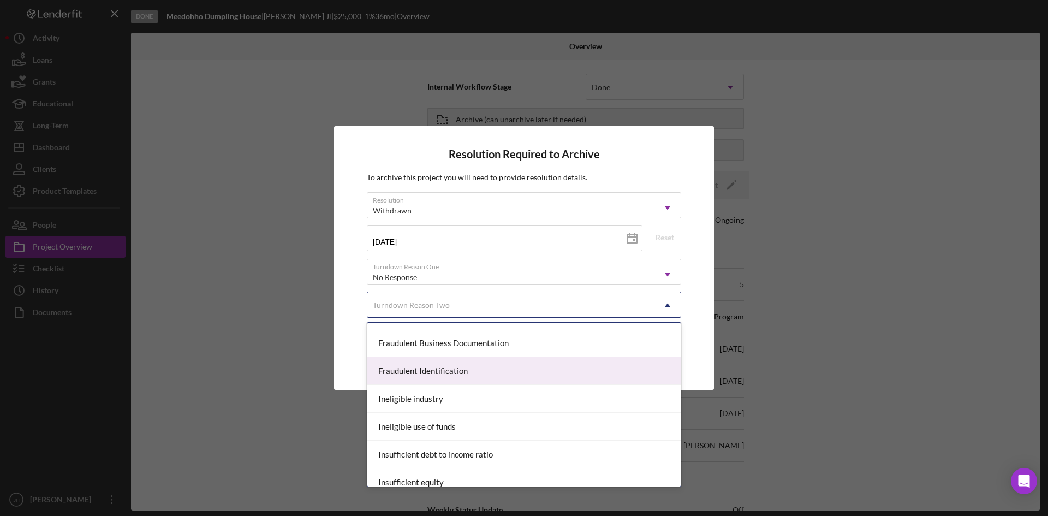
scroll to position [273, 0]
click at [489, 374] on div "Failure to pass interview" at bounding box center [523, 370] width 313 height 28
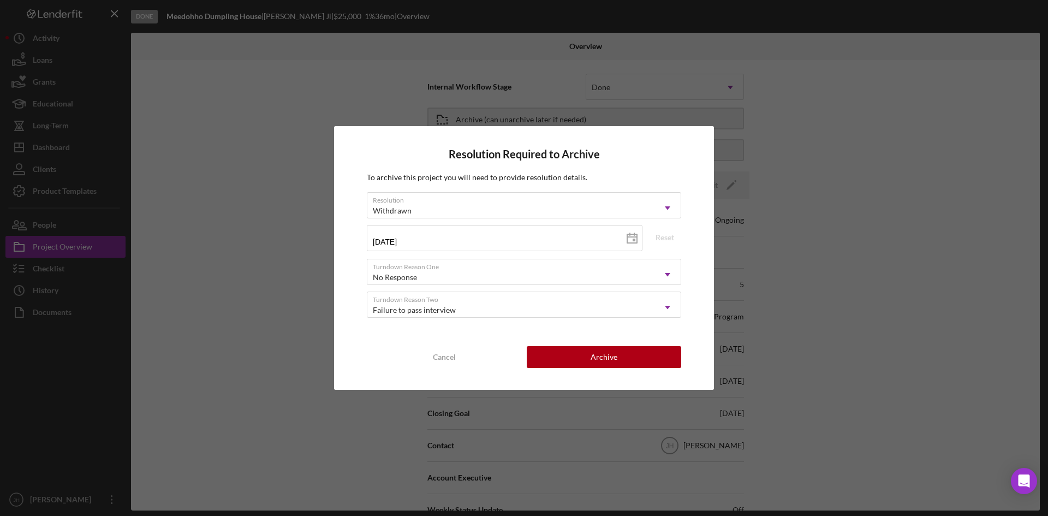
click at [513, 337] on div "Resolution Required to Archive To archive this project you will need to provide…" at bounding box center [524, 258] width 380 height 264
click at [580, 358] on button "Archive" at bounding box center [604, 357] width 154 height 22
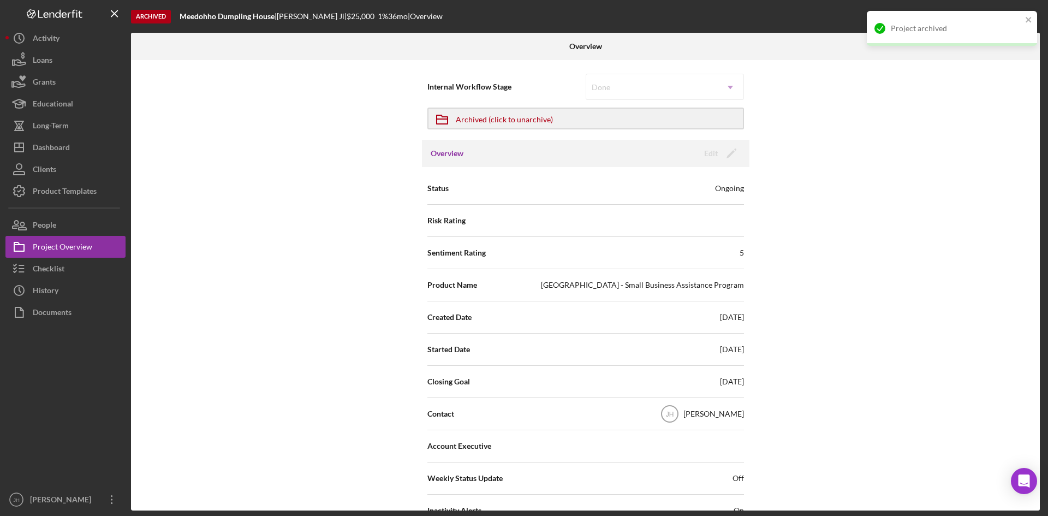
click at [306, 283] on div "Internal Workflow Stage Done Icon/Dropdown Arrow Icon/Archived Archived (click …" at bounding box center [585, 285] width 909 height 450
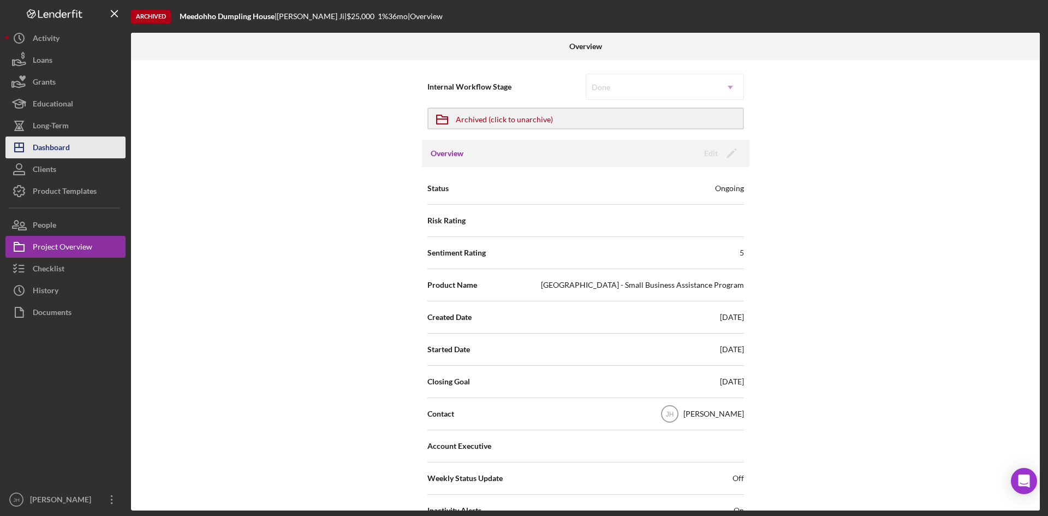
click at [82, 144] on button "Icon/Dashboard Dashboard" at bounding box center [65, 147] width 120 height 22
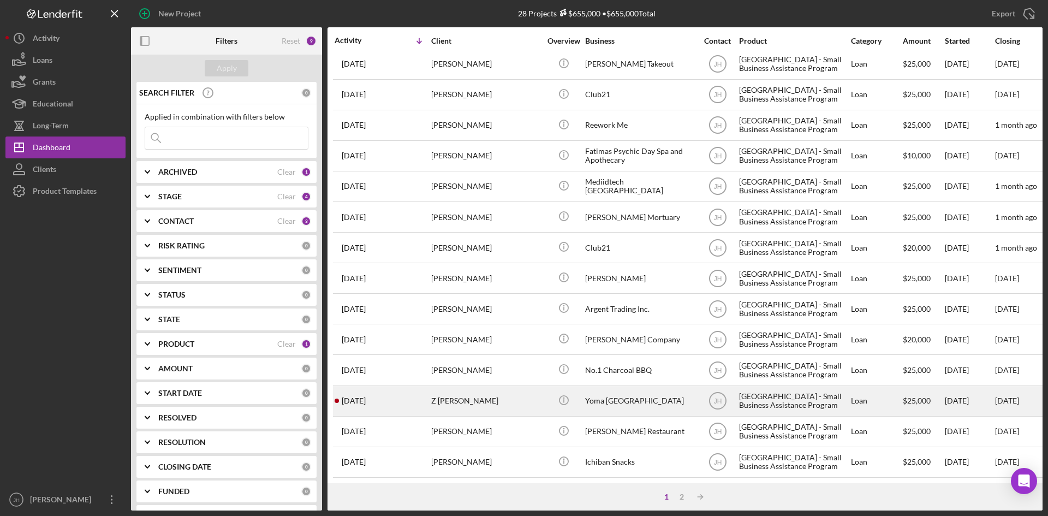
scroll to position [351, 0]
click at [623, 398] on div "Yoma [GEOGRAPHIC_DATA]" at bounding box center [639, 400] width 109 height 29
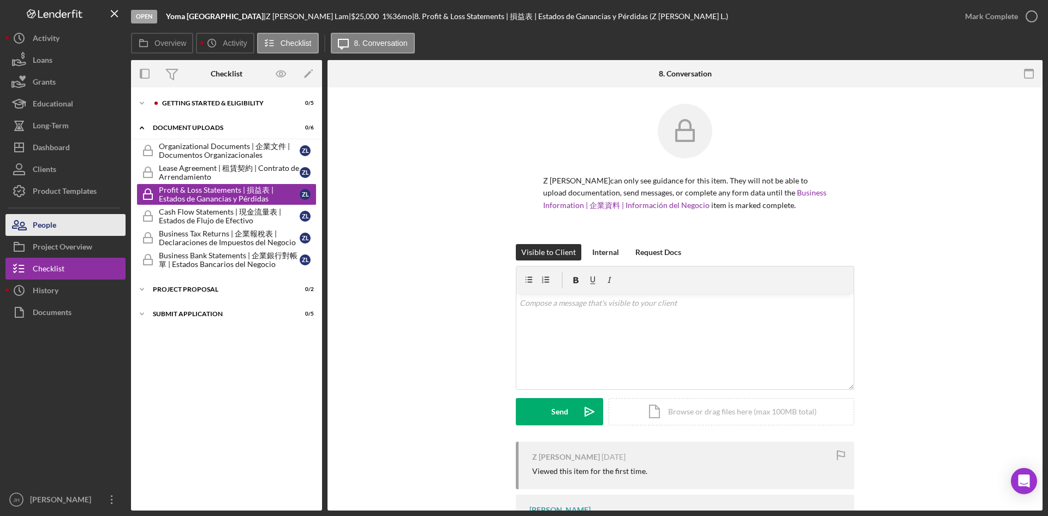
click at [75, 227] on button "People" at bounding box center [65, 225] width 120 height 22
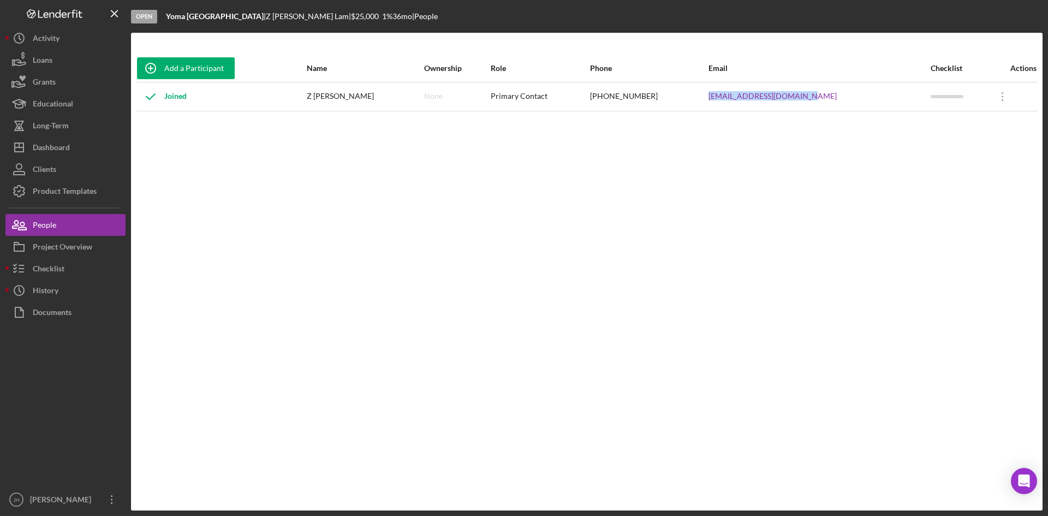
drag, startPoint x: 871, startPoint y: 96, endPoint x: 714, endPoint y: 100, distance: 157.8
click at [714, 100] on tr "Joined Z [PERSON_NAME] None Primary Contact [PHONE_NUMBER] [EMAIL_ADDRESS][DOMA…" at bounding box center [586, 96] width 900 height 29
copy tr "[EMAIL_ADDRESS][DOMAIN_NAME]"
click at [85, 154] on button "Icon/Dashboard Dashboard" at bounding box center [65, 147] width 120 height 22
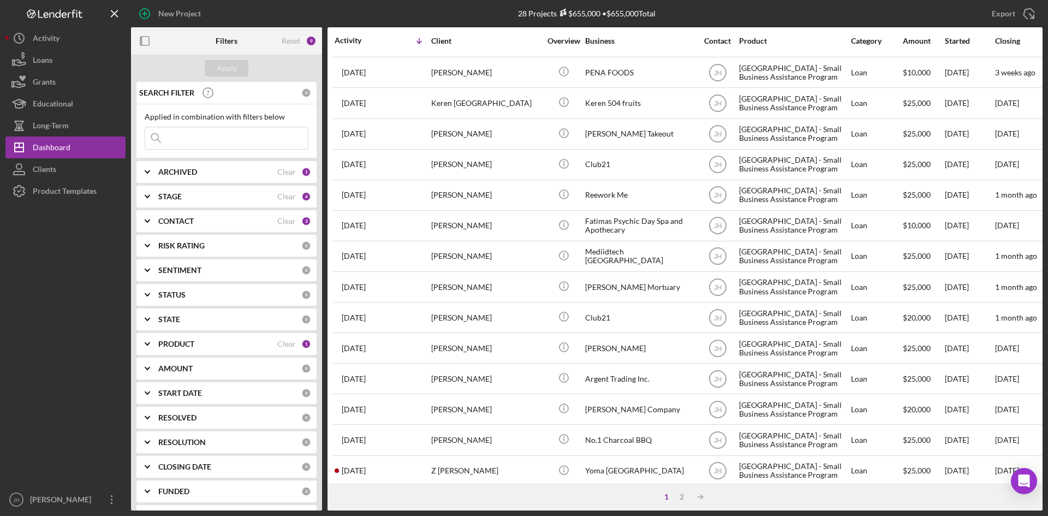
scroll to position [351, 0]
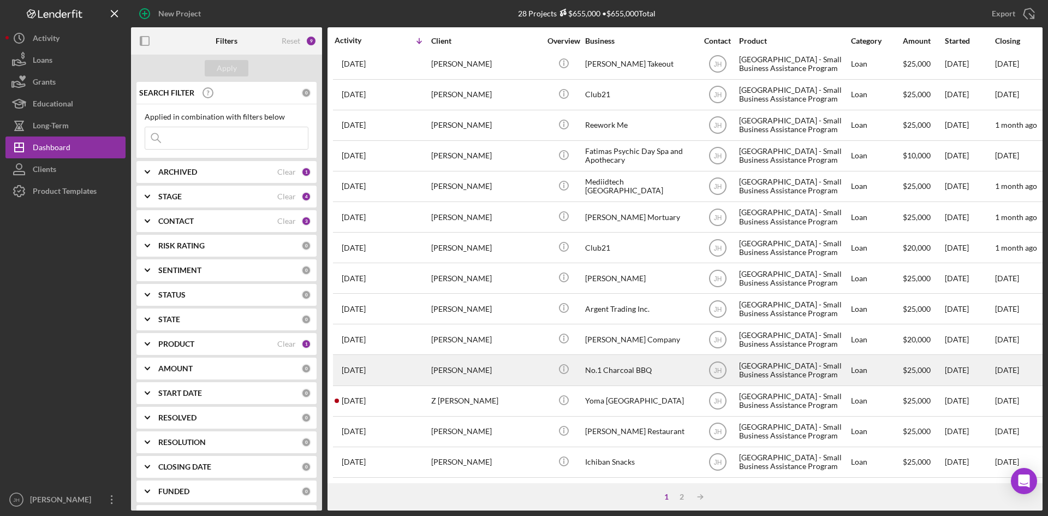
click at [527, 358] on div "[PERSON_NAME]" at bounding box center [485, 369] width 109 height 29
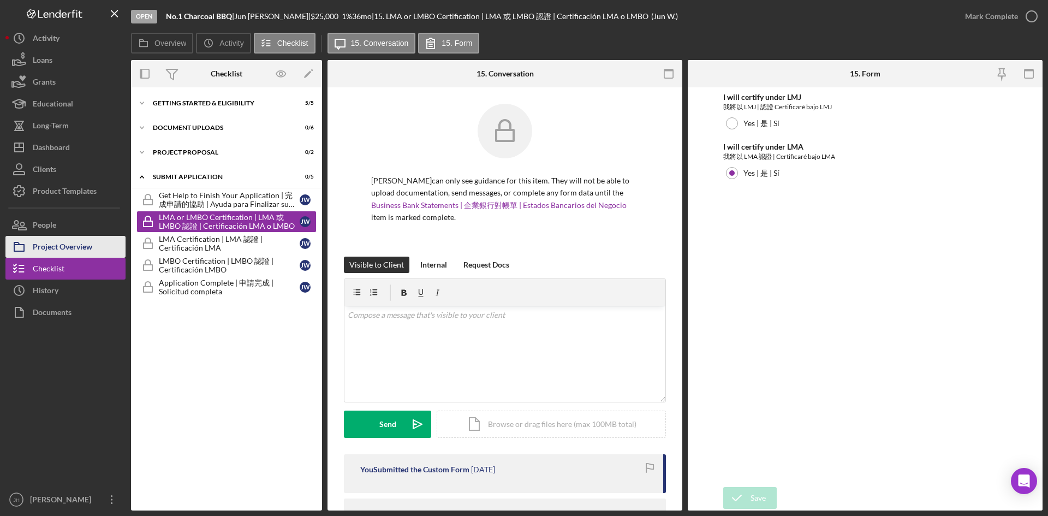
click at [80, 246] on div "Project Overview" at bounding box center [62, 248] width 59 height 25
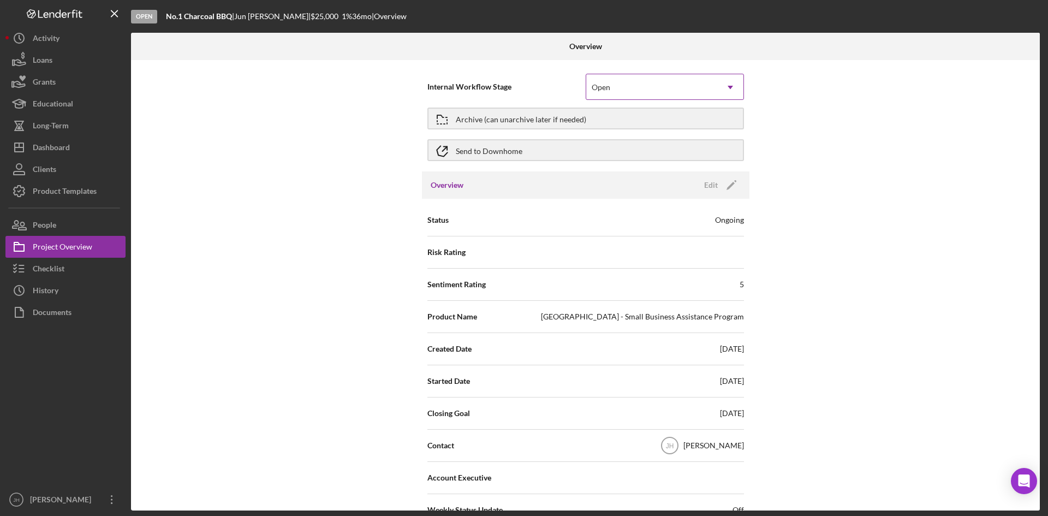
click at [599, 85] on div "Open" at bounding box center [601, 87] width 19 height 9
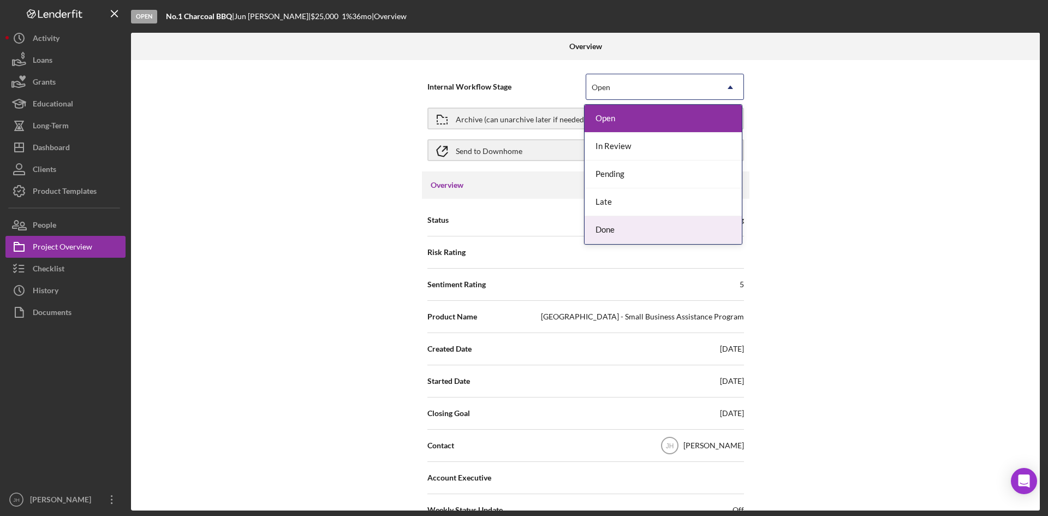
click at [628, 225] on div "Done" at bounding box center [662, 230] width 157 height 28
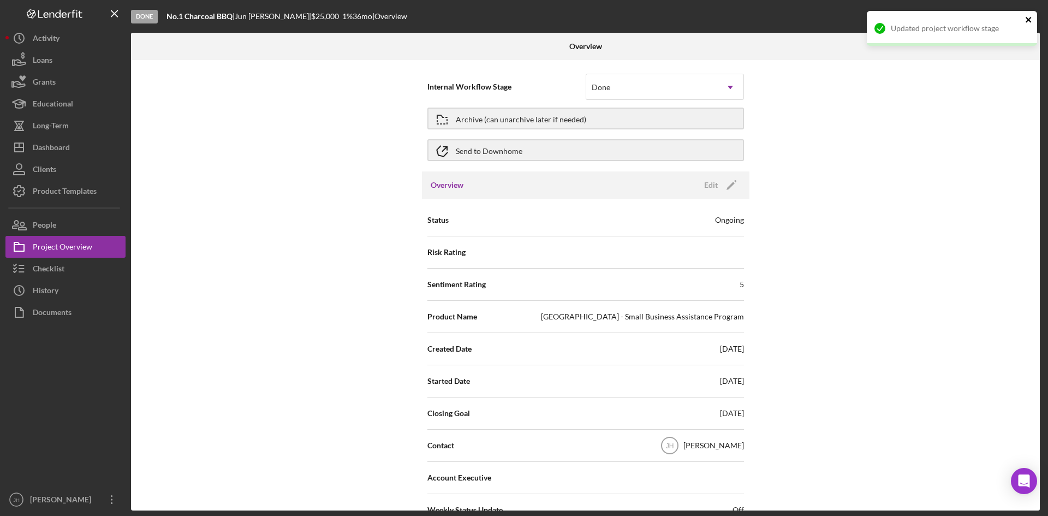
click at [1031, 20] on icon "close" at bounding box center [1029, 19] width 8 height 9
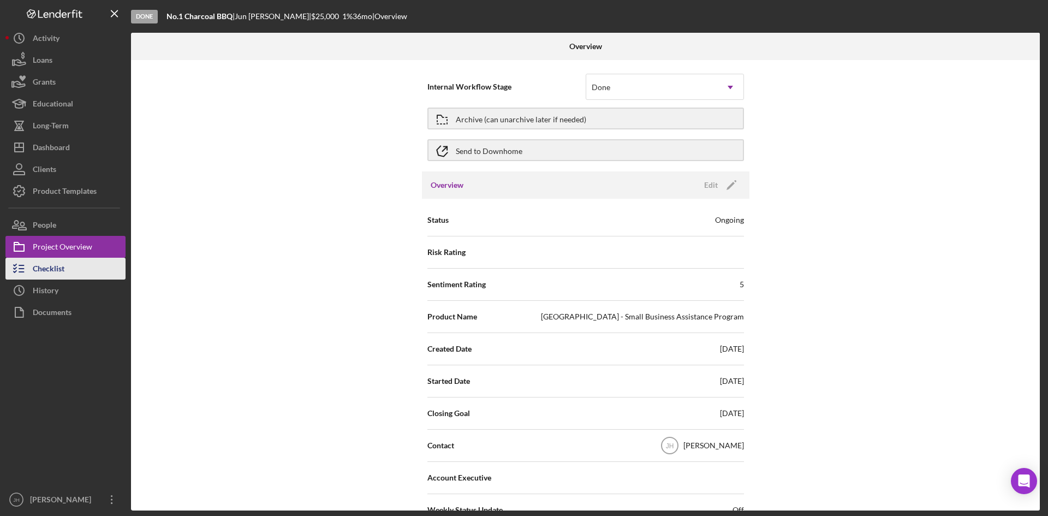
click at [53, 265] on div "Checklist" at bounding box center [49, 270] width 32 height 25
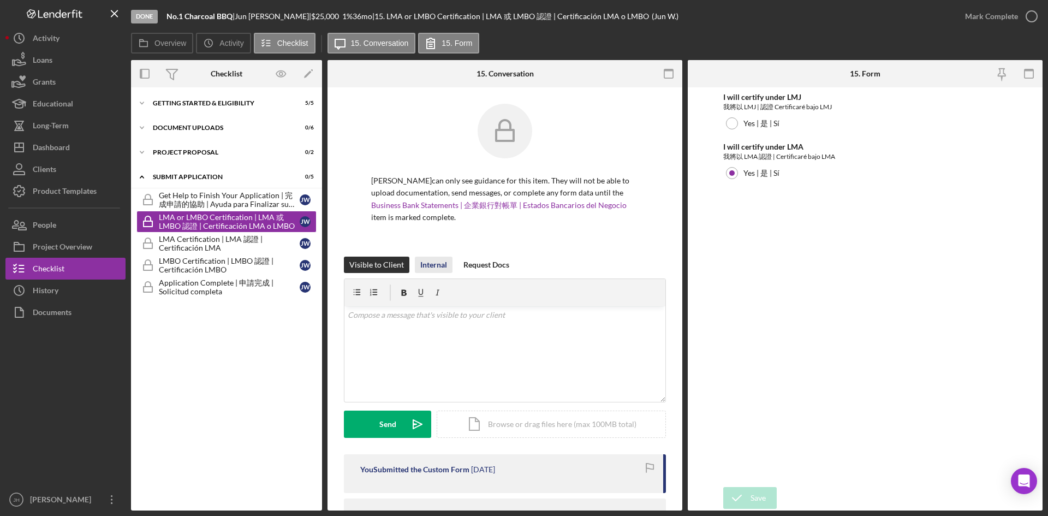
click at [437, 264] on div "Internal" at bounding box center [433, 264] width 27 height 16
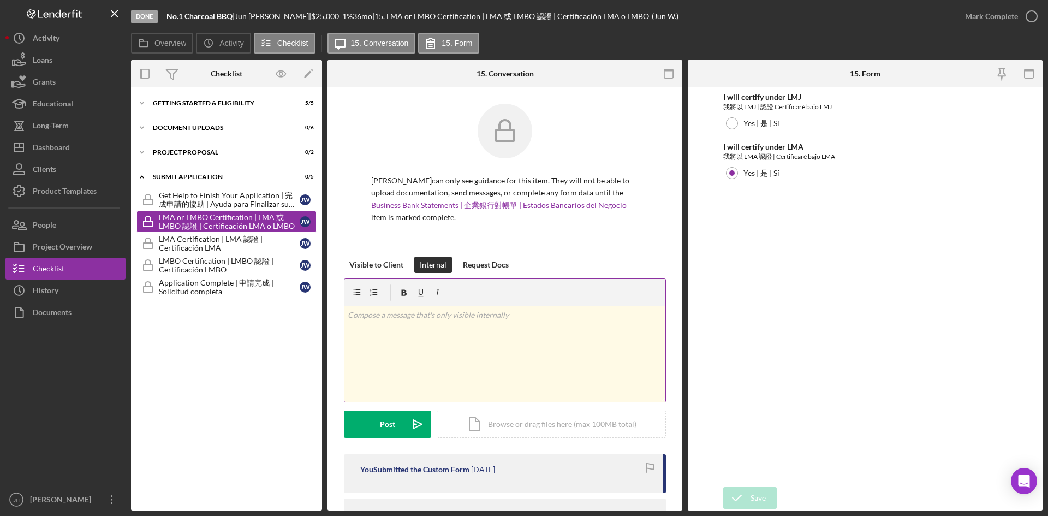
click at [430, 326] on div "v Color teal Color pink Remove color Add row above Add row below Add column bef…" at bounding box center [504, 353] width 321 height 95
click at [390, 419] on div "Post" at bounding box center [387, 423] width 15 height 27
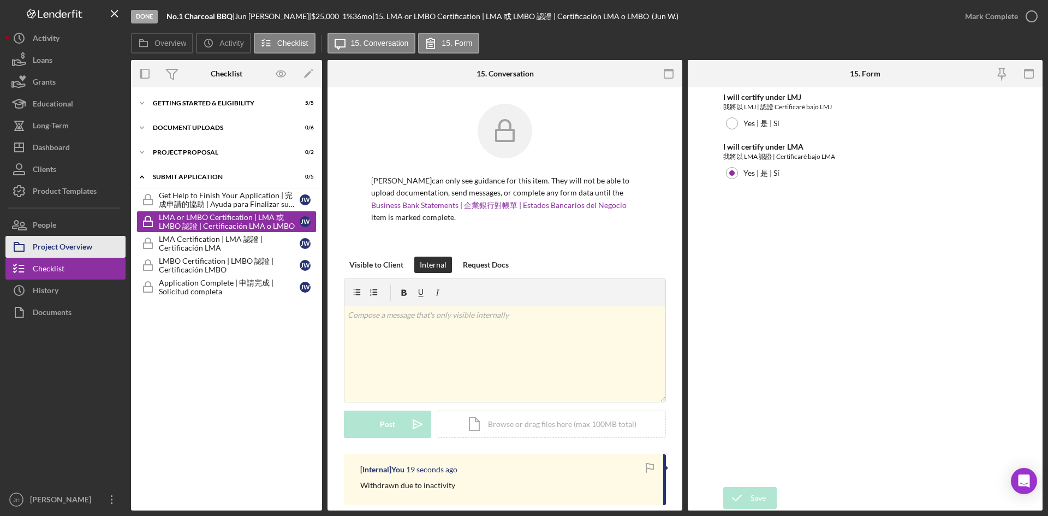
click at [63, 243] on div "Project Overview" at bounding box center [62, 248] width 59 height 25
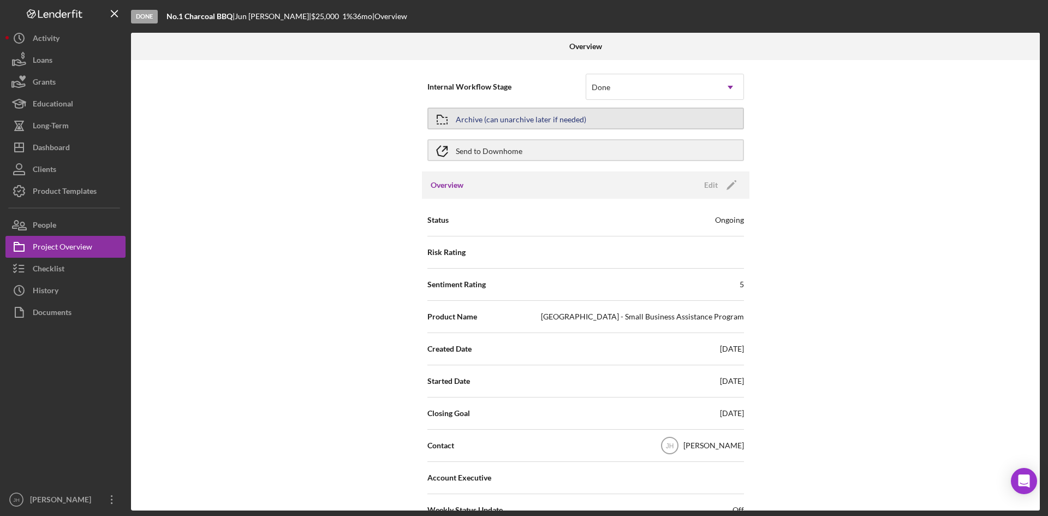
click at [613, 117] on button "Archive (can unarchive later if needed)" at bounding box center [585, 119] width 317 height 22
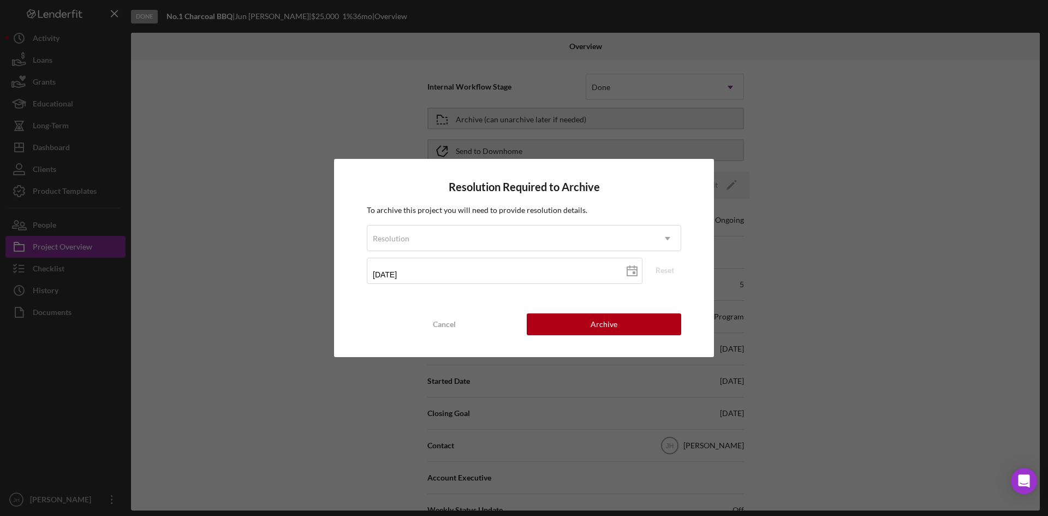
click at [511, 252] on form "Resolution Icon/Dropdown Arrow [DATE] [DATE] Reset" at bounding box center [524, 258] width 314 height 67
click at [514, 235] on div "Resolution" at bounding box center [510, 238] width 287 height 25
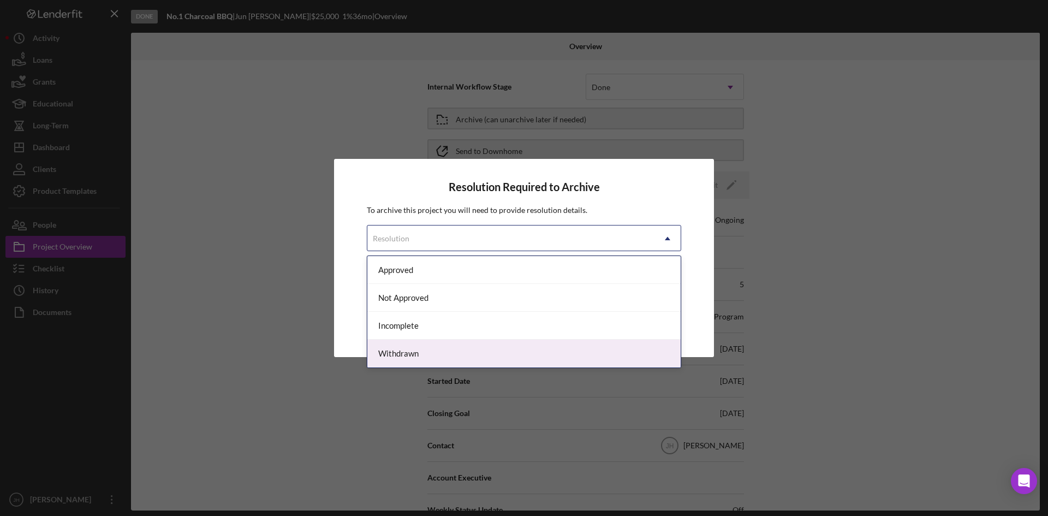
click at [471, 346] on div "Withdrawn" at bounding box center [523, 353] width 313 height 28
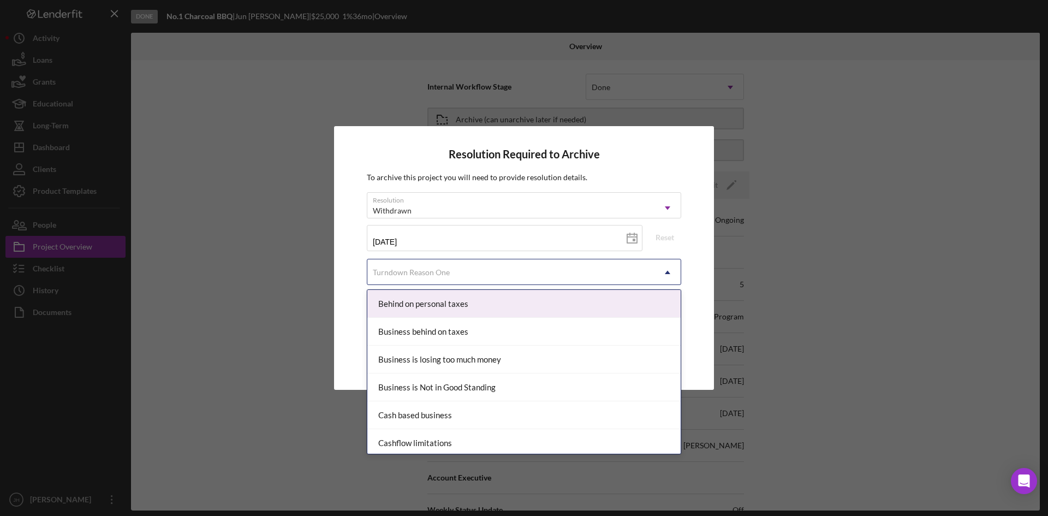
click at [467, 273] on div "Turndown Reason One" at bounding box center [510, 272] width 287 height 25
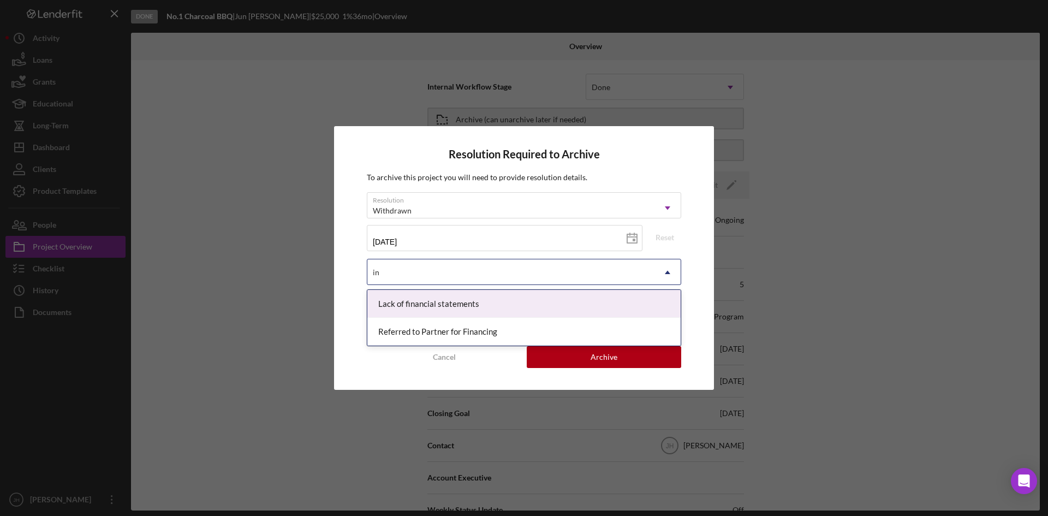
type input "i"
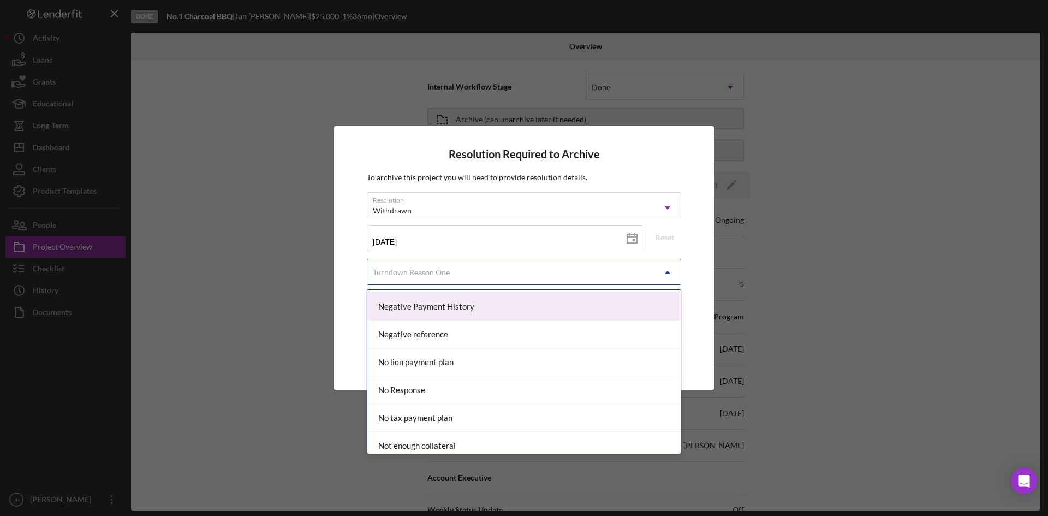
scroll to position [709, 0]
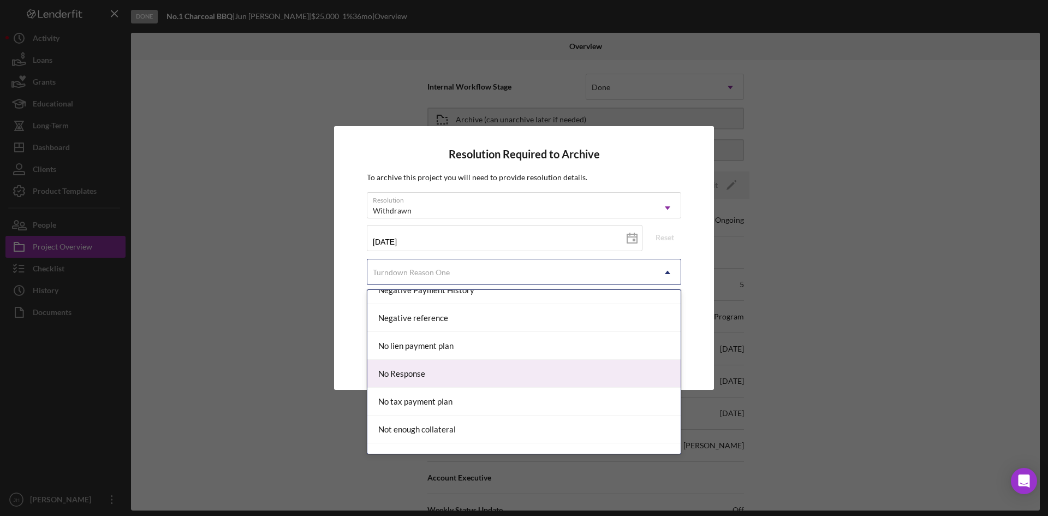
click at [590, 373] on div "No Response" at bounding box center [523, 374] width 313 height 28
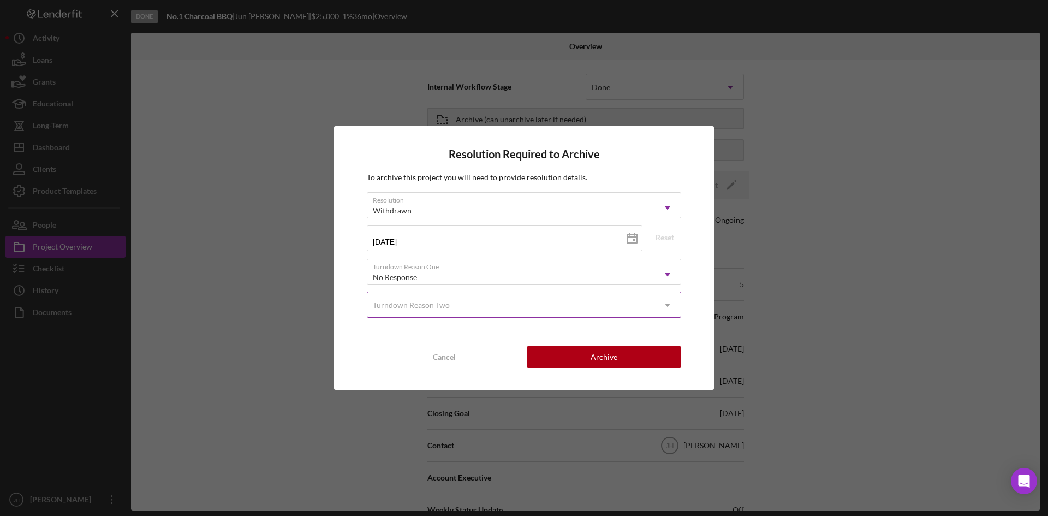
click at [575, 303] on div "Turndown Reason Two" at bounding box center [510, 304] width 287 height 25
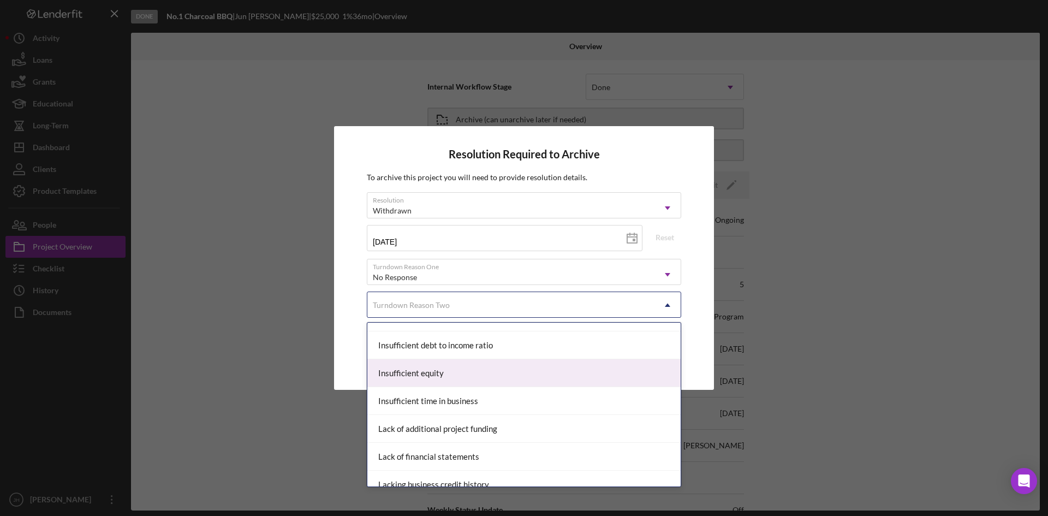
scroll to position [382, 0]
click at [538, 374] on div "Ineligible use of funds" at bounding box center [523, 372] width 313 height 28
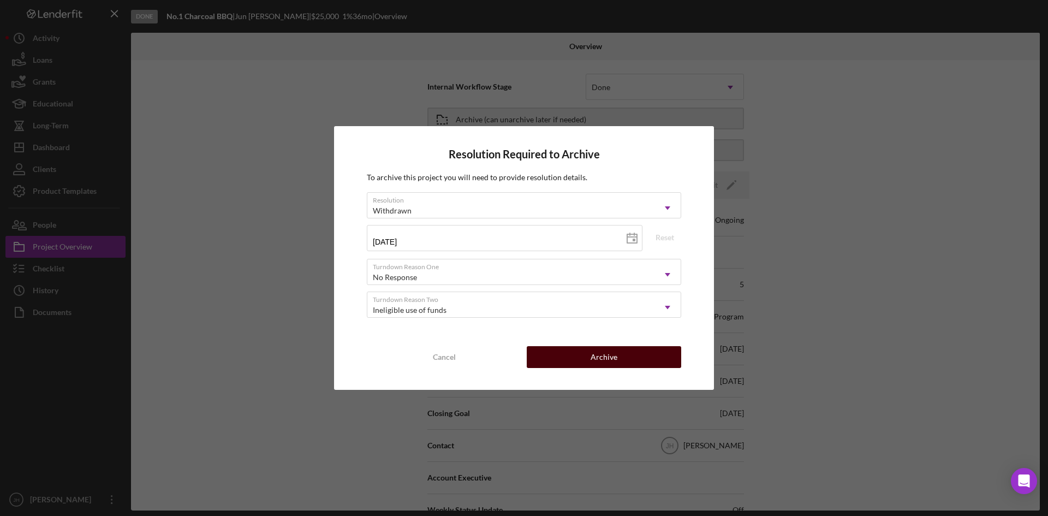
click at [571, 351] on button "Archive" at bounding box center [604, 357] width 154 height 22
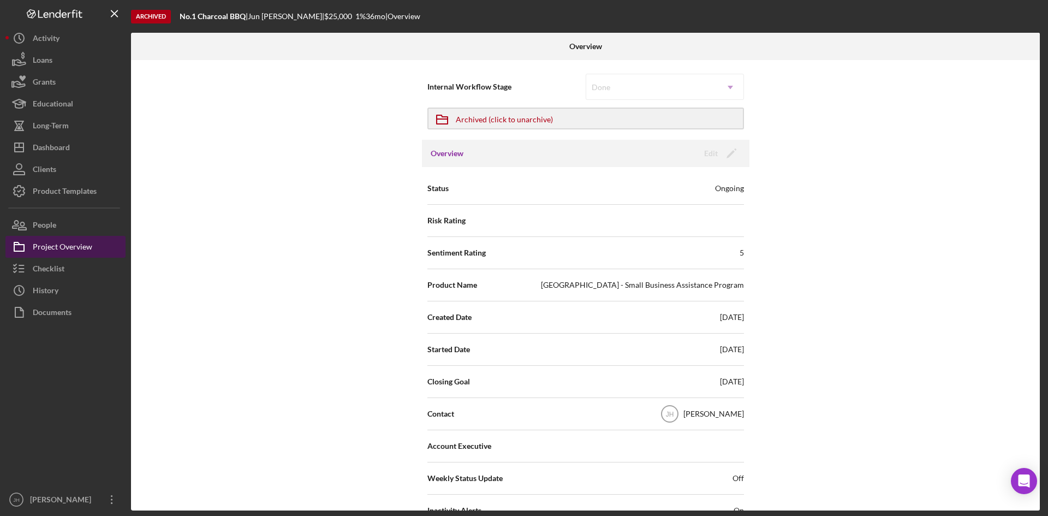
click at [73, 241] on div "Project Overview" at bounding box center [62, 248] width 59 height 25
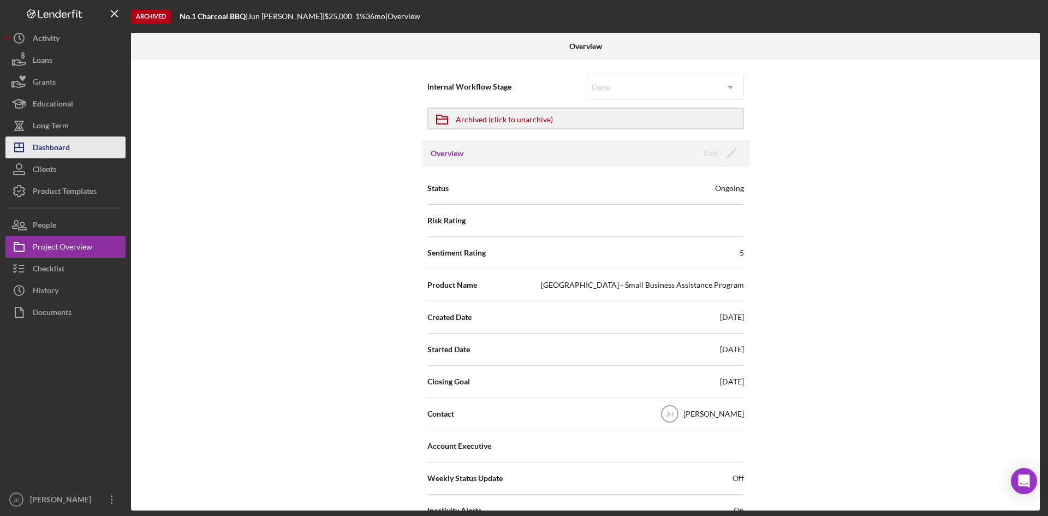
click at [73, 150] on button "Icon/Dashboard Dashboard" at bounding box center [65, 147] width 120 height 22
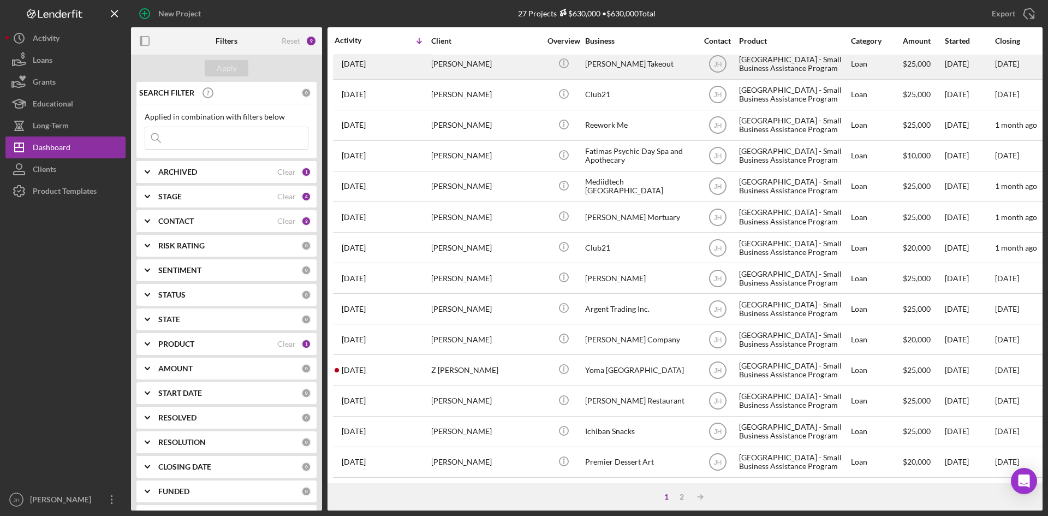
scroll to position [351, 0]
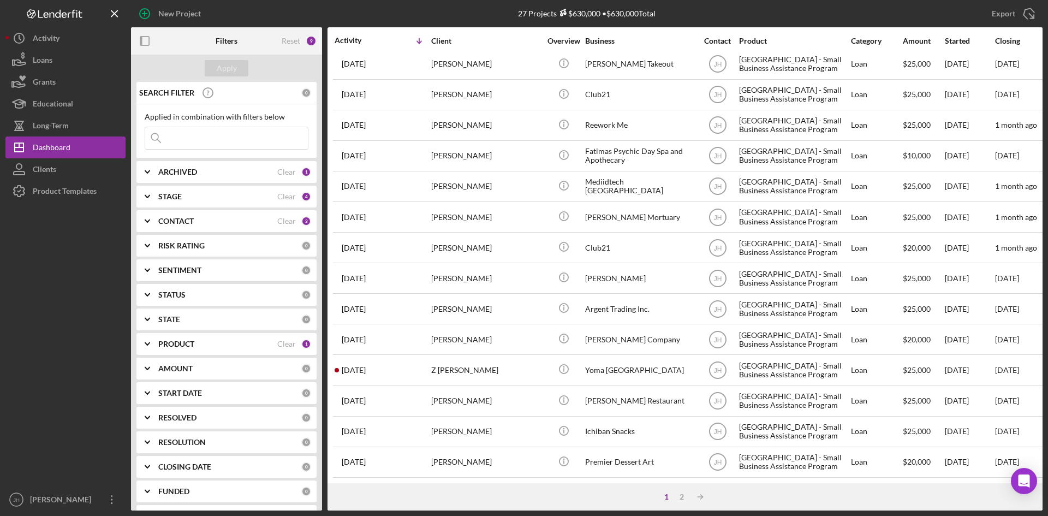
click at [246, 166] on div "ARCHIVED Clear 1" at bounding box center [234, 172] width 153 height 22
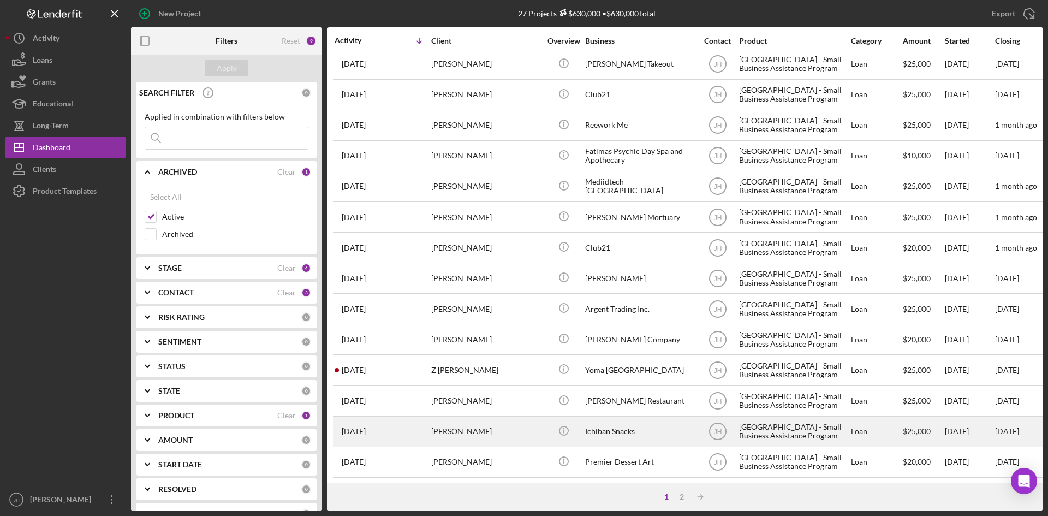
scroll to position [0, 0]
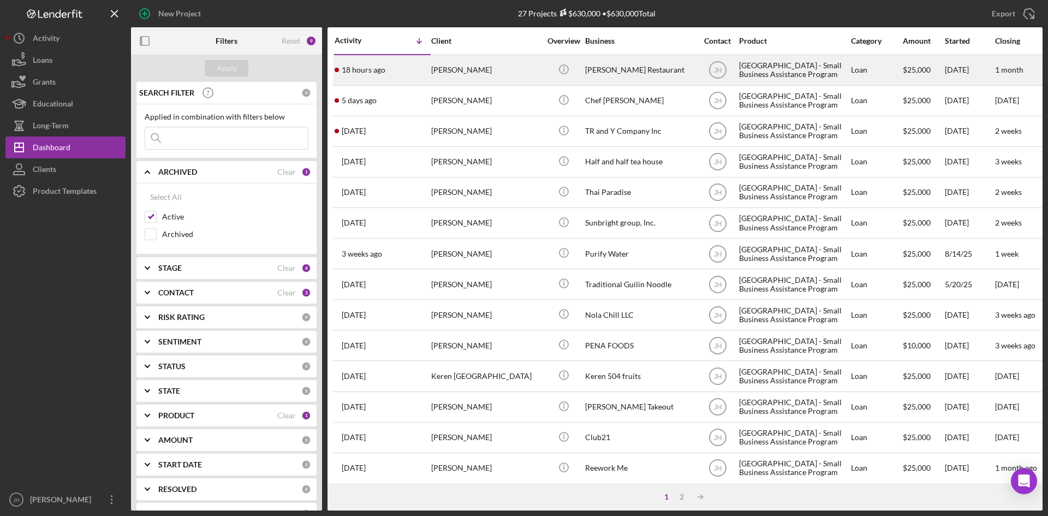
click at [607, 74] on div "[PERSON_NAME] Restaurant" at bounding box center [639, 70] width 109 height 29
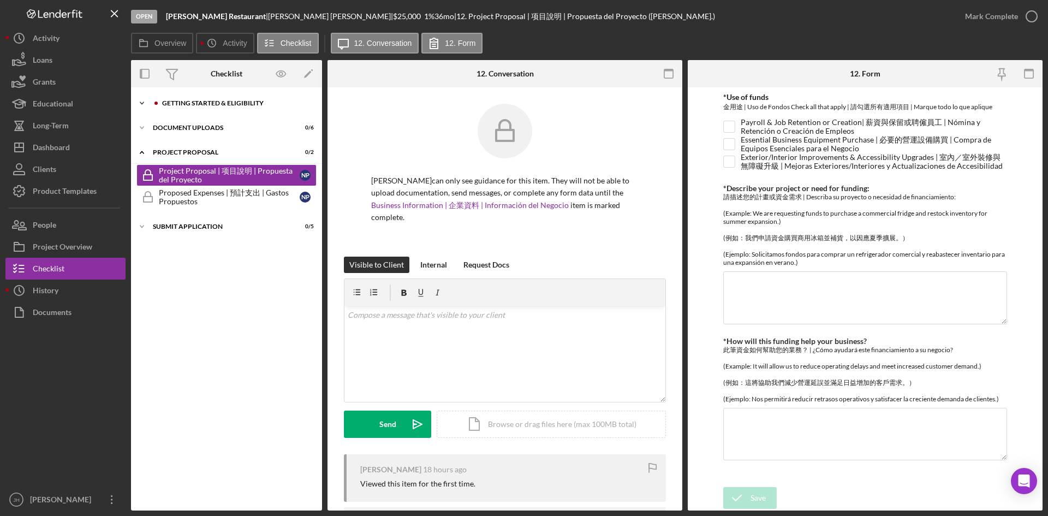
click at [218, 104] on div "Getting Started & Eligibility" at bounding box center [235, 103] width 146 height 7
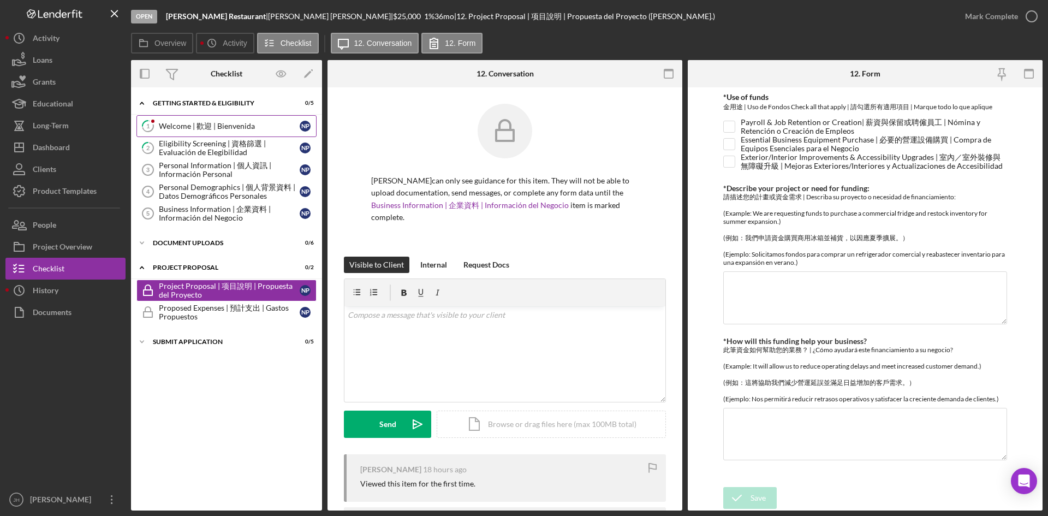
click at [214, 124] on div "Welcome | 歡迎 | Bienvenida" at bounding box center [229, 126] width 141 height 9
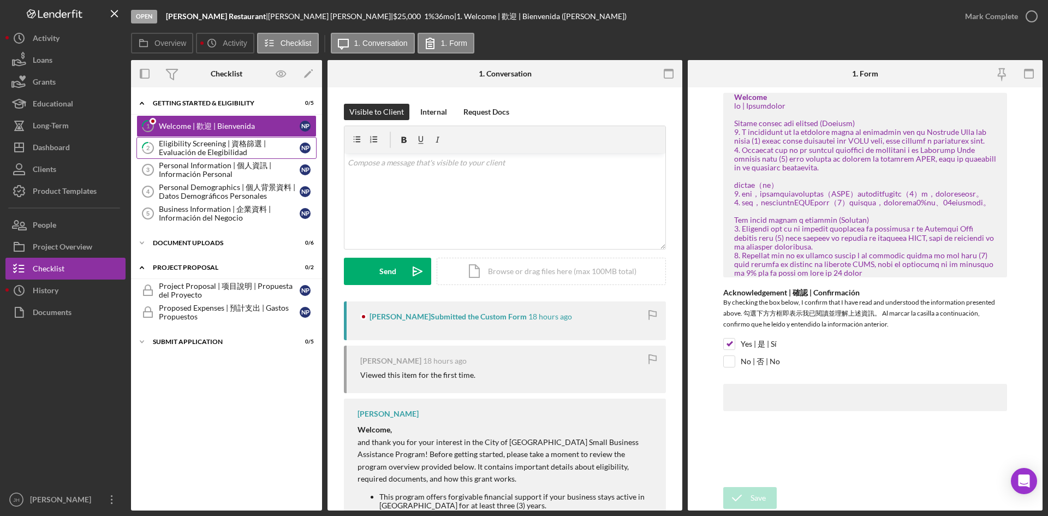
click at [212, 138] on link "2 Eligibility Screening | 資格篩選 | Evaluación de Elegibilidad N P" at bounding box center [226, 148] width 180 height 22
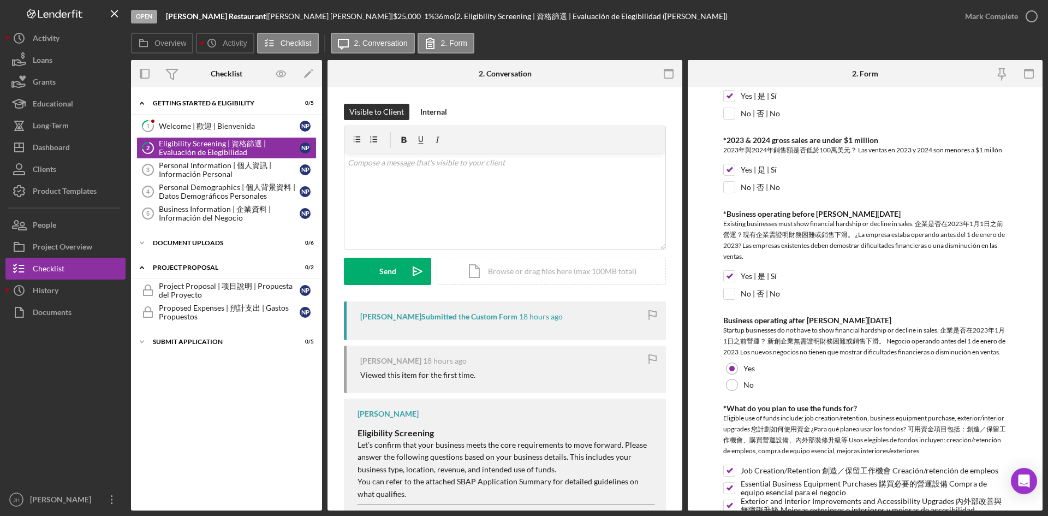
scroll to position [525, 0]
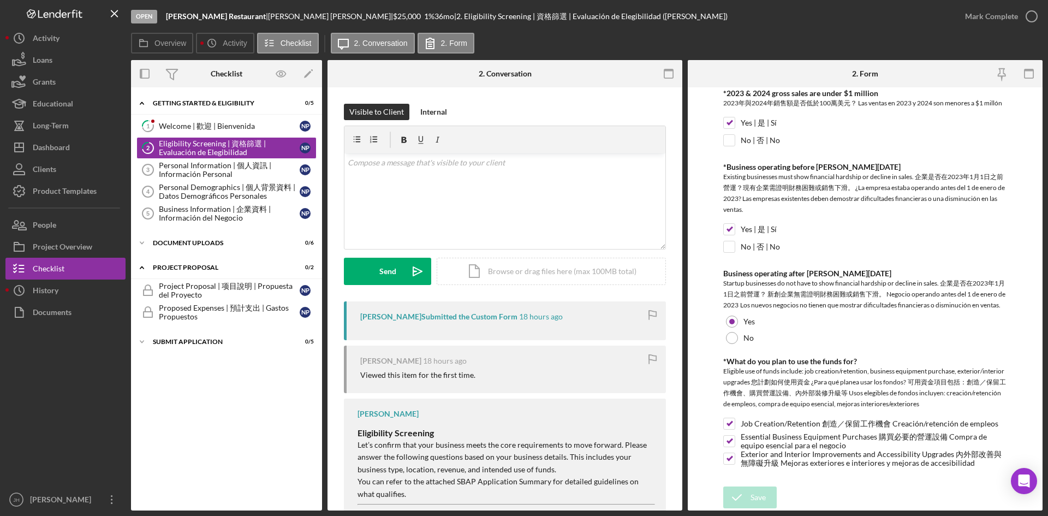
click at [173, 462] on div "Icon/Expander Getting Started & Eligibility 0 / 5 1 Welcome | 歡迎 | Bienvenida N…" at bounding box center [226, 299] width 191 height 412
click at [79, 213] on div "Icon/History Activity Loans Grants Educational Long-Term Icon/Dashboard Dashboa…" at bounding box center [65, 268] width 120 height 483
click at [76, 218] on button "People" at bounding box center [65, 225] width 120 height 22
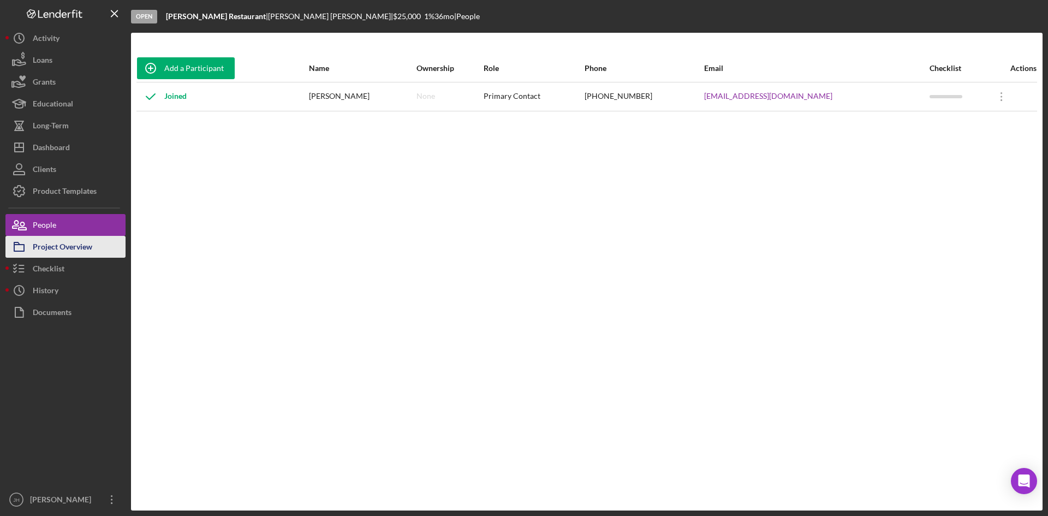
click at [28, 254] on icon "button" at bounding box center [18, 246] width 27 height 27
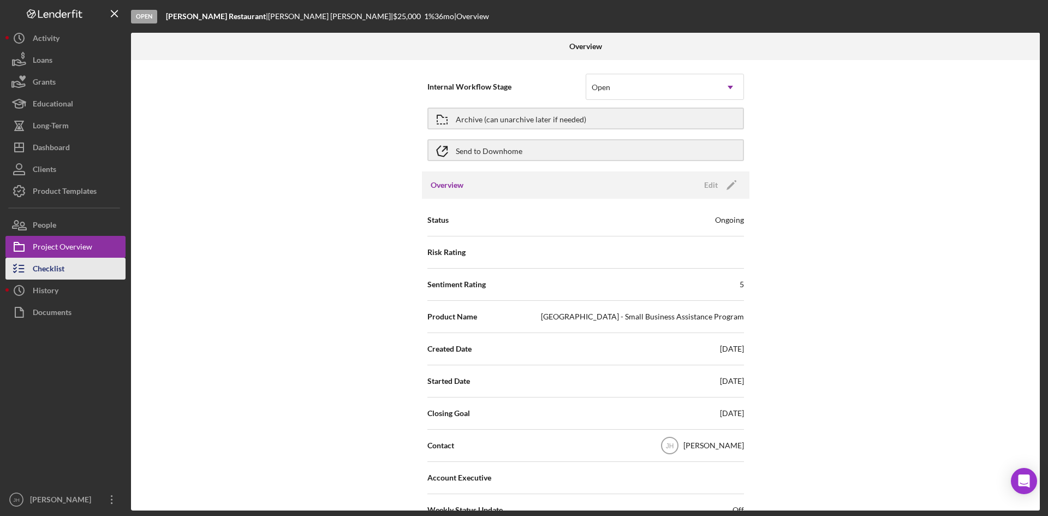
click at [70, 270] on button "Checklist" at bounding box center [65, 269] width 120 height 22
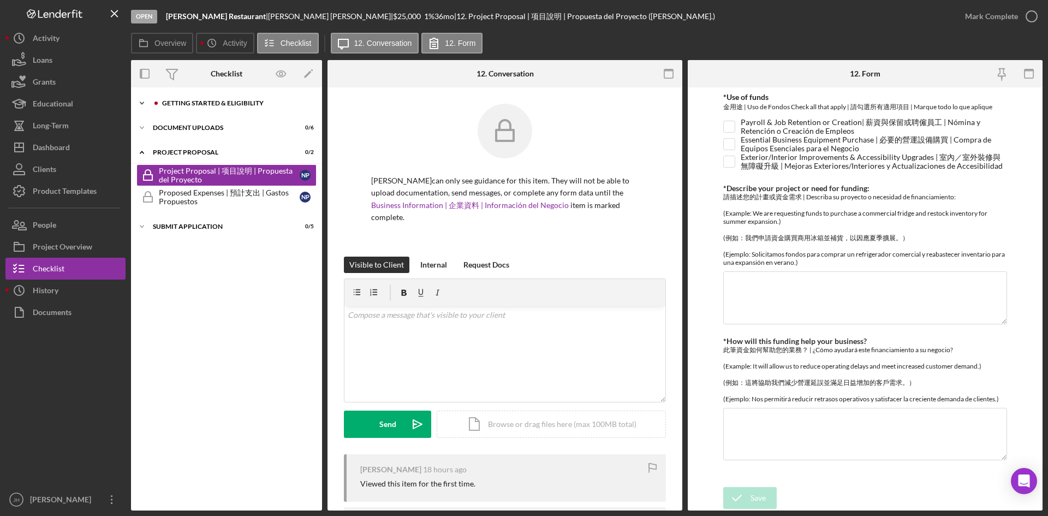
click at [282, 107] on div "Icon/Expander Getting Started & Eligibility 0 / 5" at bounding box center [226, 103] width 191 height 22
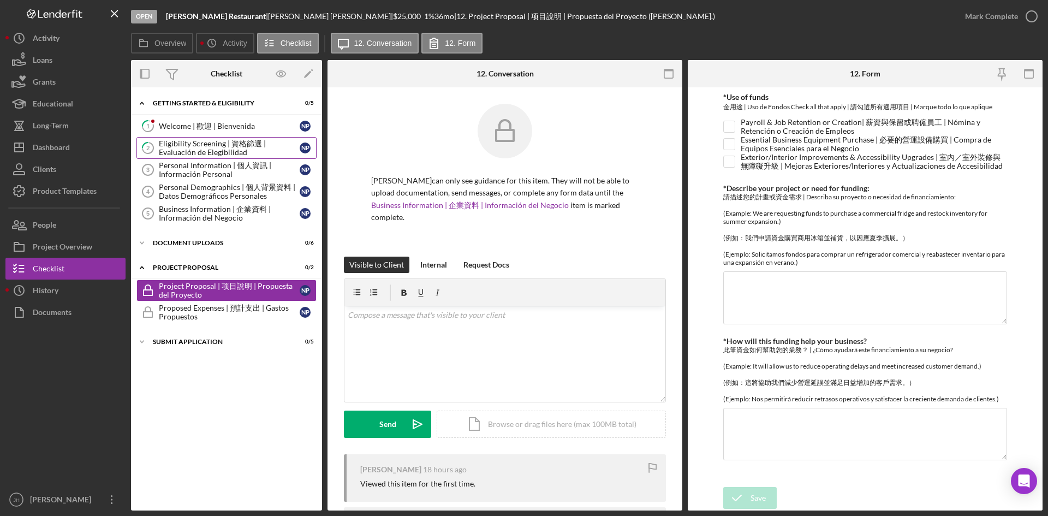
click at [232, 157] on div "Eligibility Screening | 資格篩選 | Evaluación de Elegibilidad" at bounding box center [229, 147] width 141 height 17
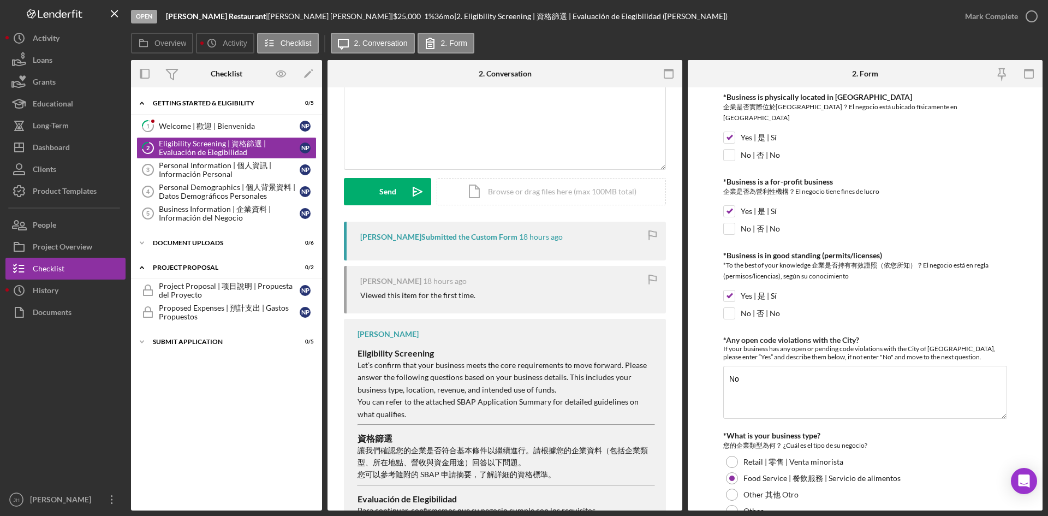
scroll to position [170, 0]
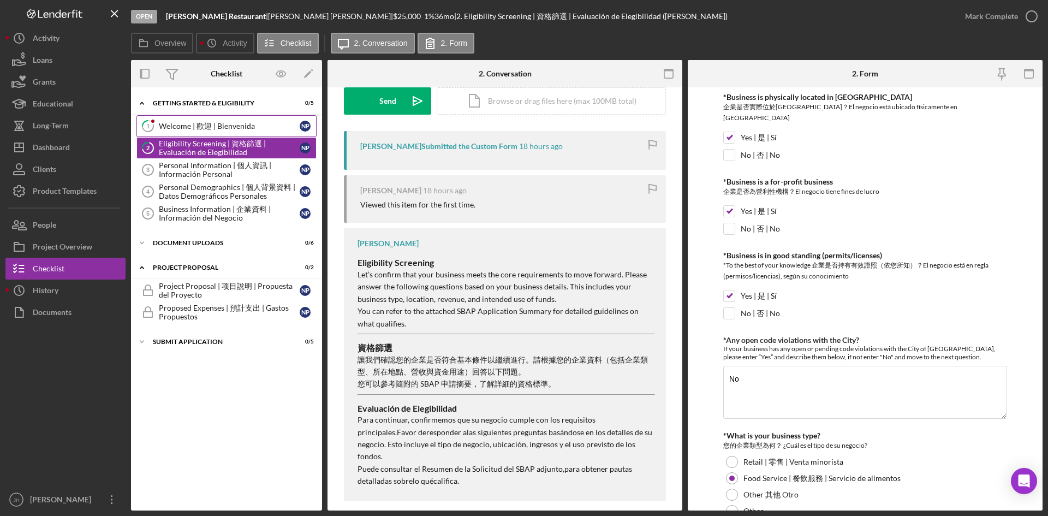
click at [226, 117] on link "1 Welcome | 歡迎 | Bienvenida N P" at bounding box center [226, 126] width 180 height 22
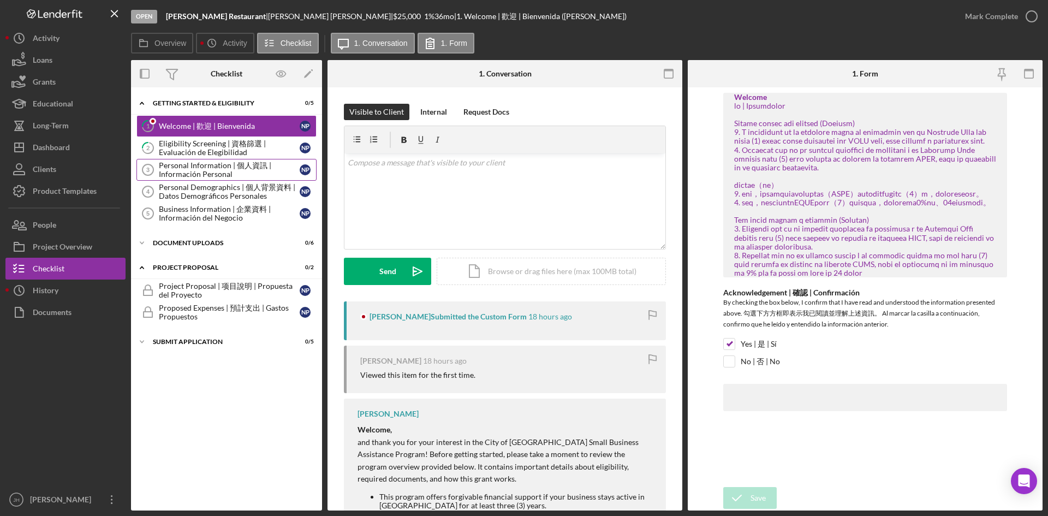
click at [240, 161] on div "Personal Information | 個人資訊 | Información Personal" at bounding box center [229, 169] width 141 height 17
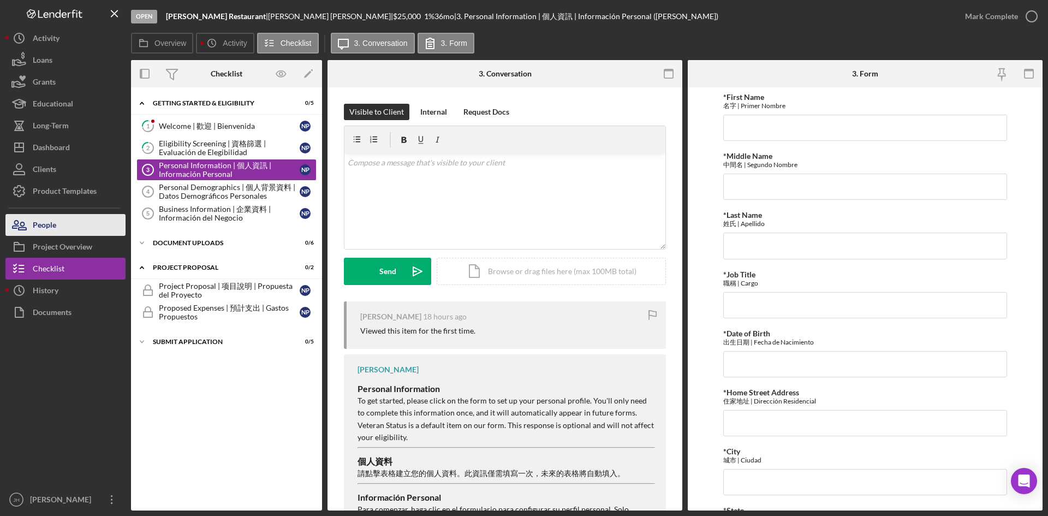
click at [66, 230] on button "People" at bounding box center [65, 225] width 120 height 22
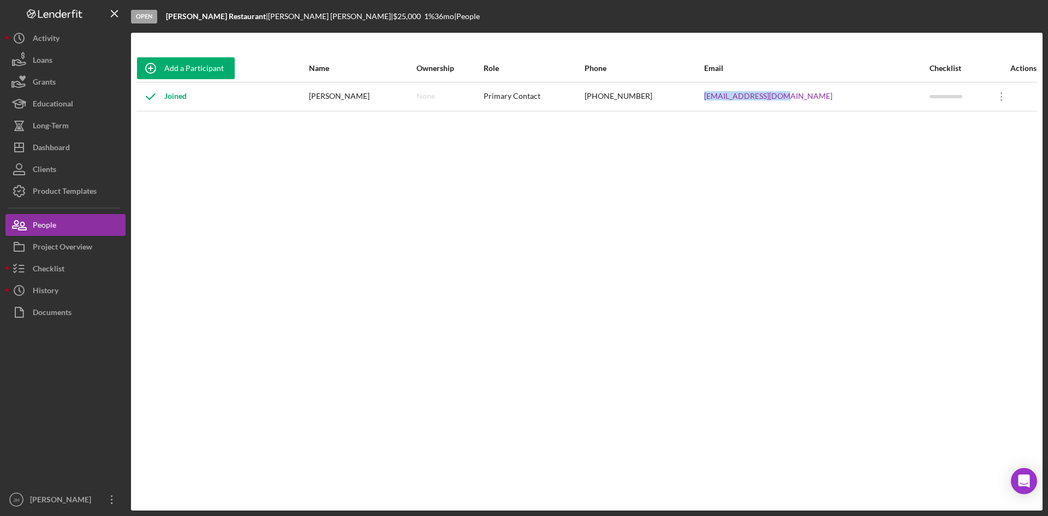
drag, startPoint x: 838, startPoint y: 94, endPoint x: 731, endPoint y: 86, distance: 107.3
click at [731, 86] on tr "Joined [PERSON_NAME] None Primary Contact [PHONE_NUMBER] [EMAIL_ADDRESS][DOMAIN…" at bounding box center [586, 96] width 900 height 29
copy tr "[EMAIL_ADDRESS][DOMAIN_NAME]"
click at [81, 139] on button "Icon/Dashboard Dashboard" at bounding box center [65, 147] width 120 height 22
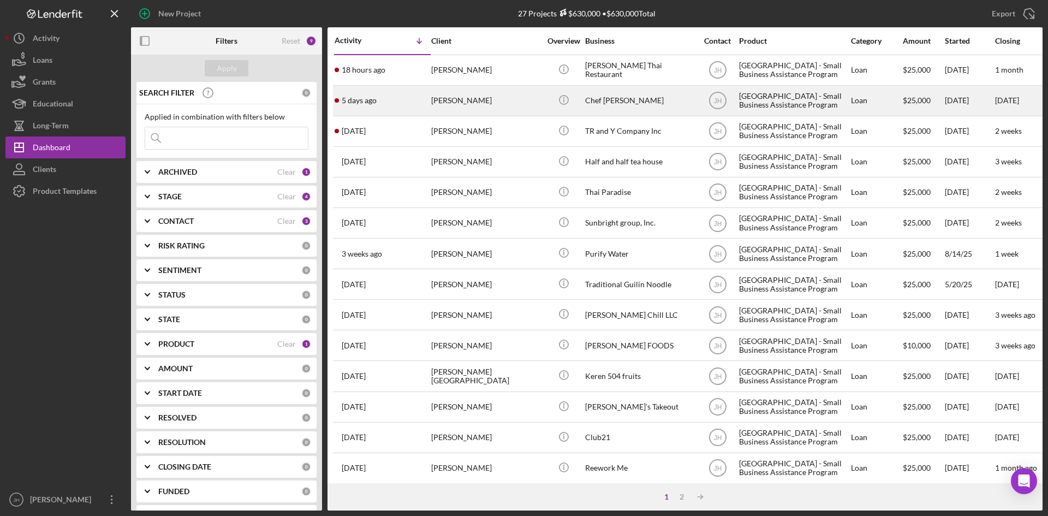
click at [363, 108] on div "5 days ago sally xuxu" at bounding box center [382, 100] width 95 height 29
